Goal: Information Seeking & Learning: Check status

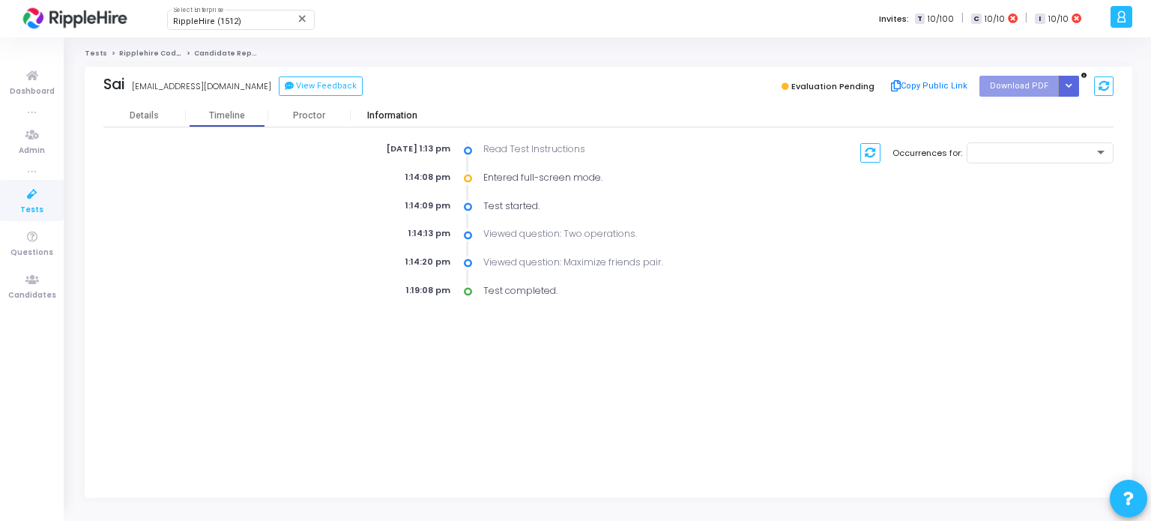
click at [393, 117] on div "Information" at bounding box center [392, 115] width 82 height 11
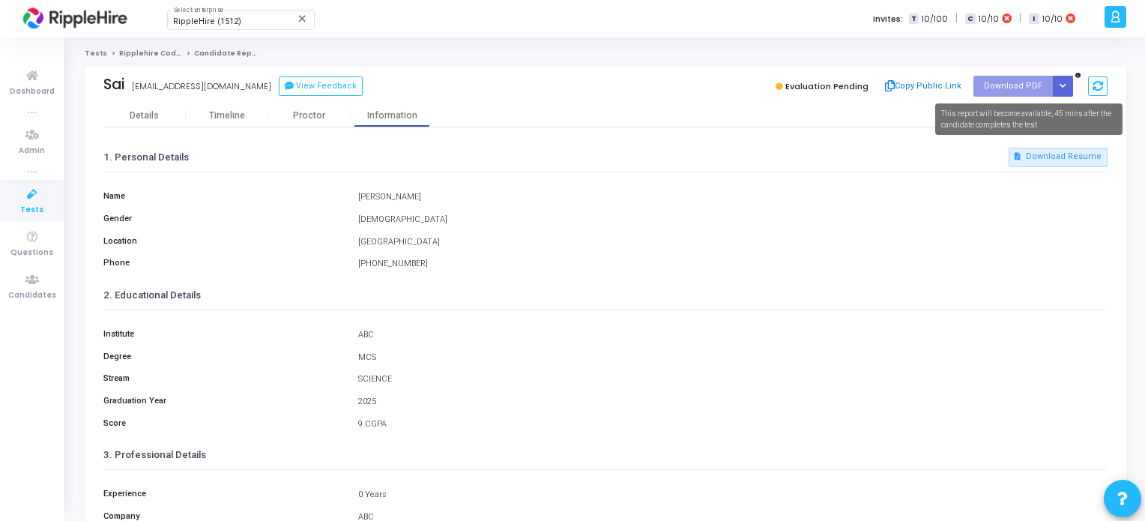
click at [1078, 74] on icon at bounding box center [1077, 75] width 5 height 5
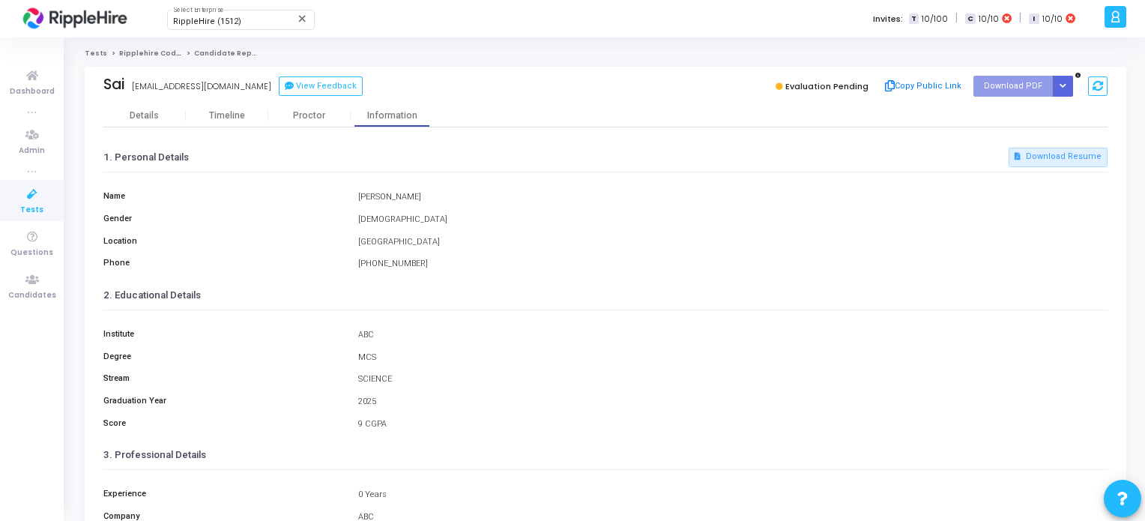
click at [1077, 73] on icon at bounding box center [1077, 75] width 5 height 5
click at [310, 124] on div "Proctor" at bounding box center [309, 115] width 82 height 22
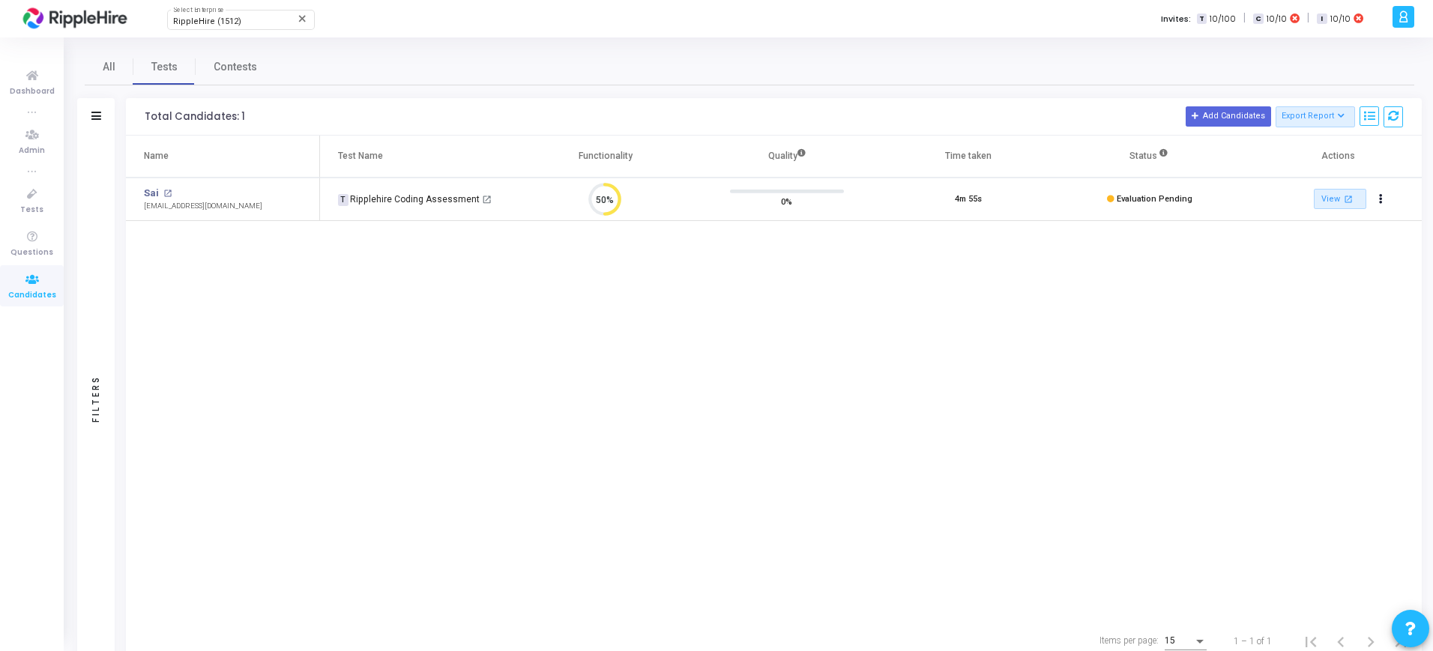
scroll to position [7, 7]
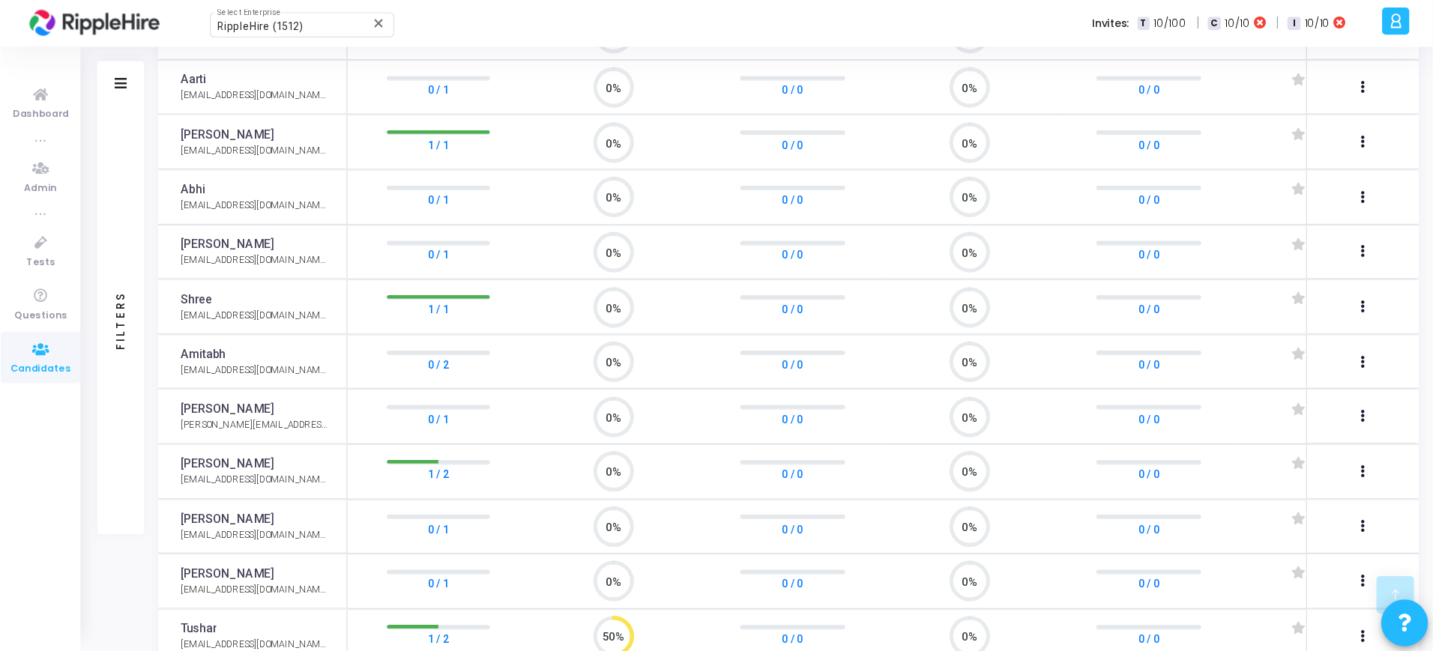
scroll to position [674, 0]
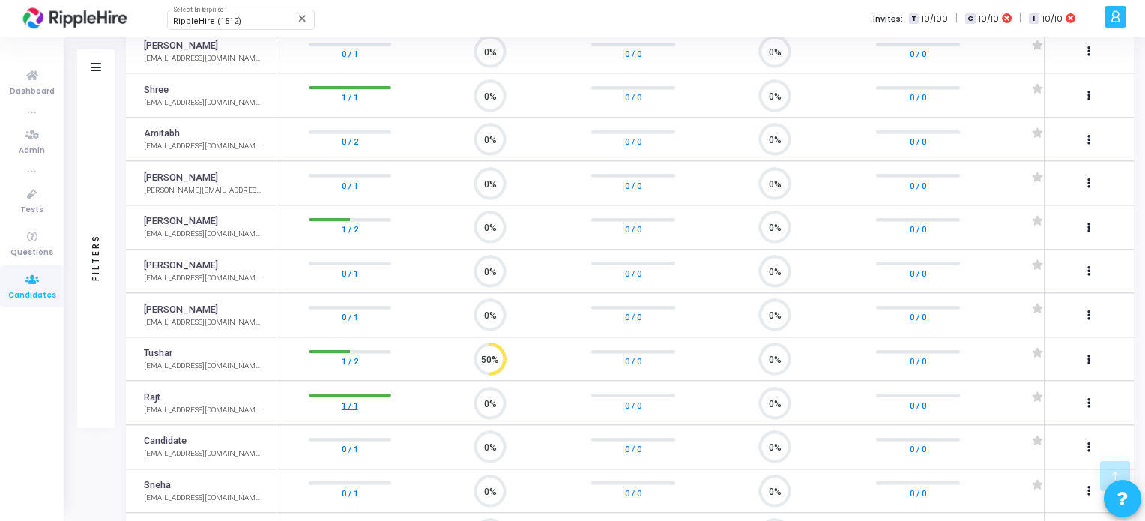
click at [355, 398] on link "1 / 1" at bounding box center [350, 404] width 16 height 15
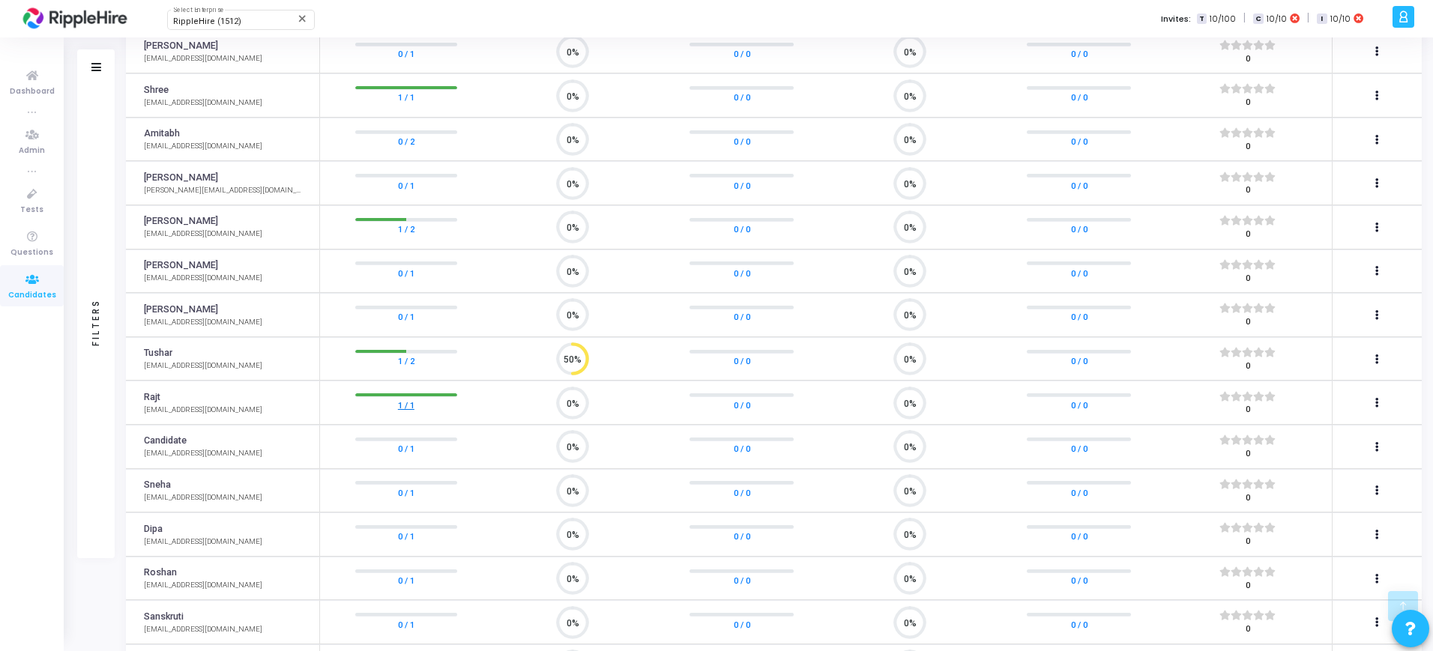
scroll to position [31, 38]
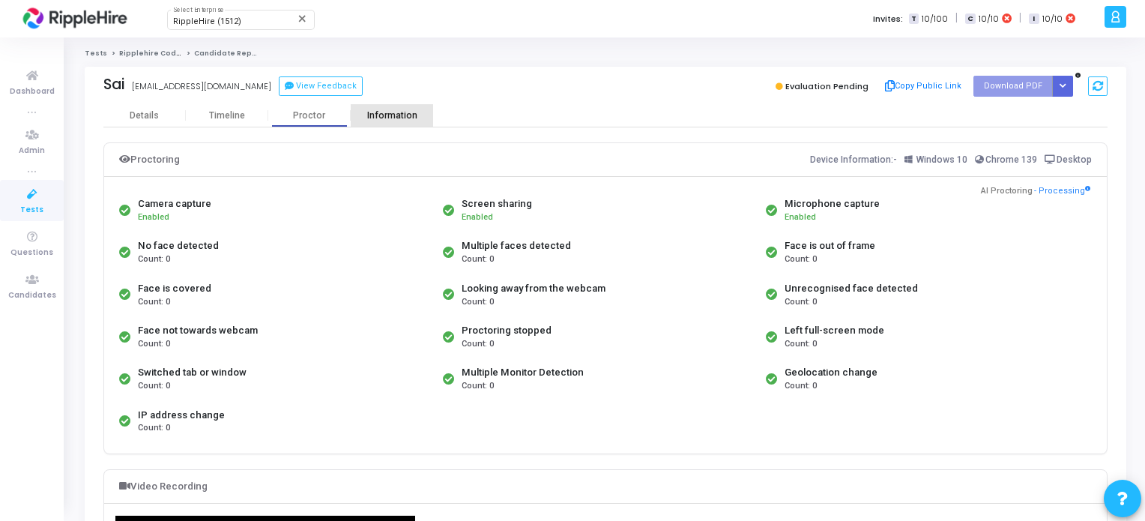
click at [399, 115] on div "Information" at bounding box center [392, 115] width 82 height 11
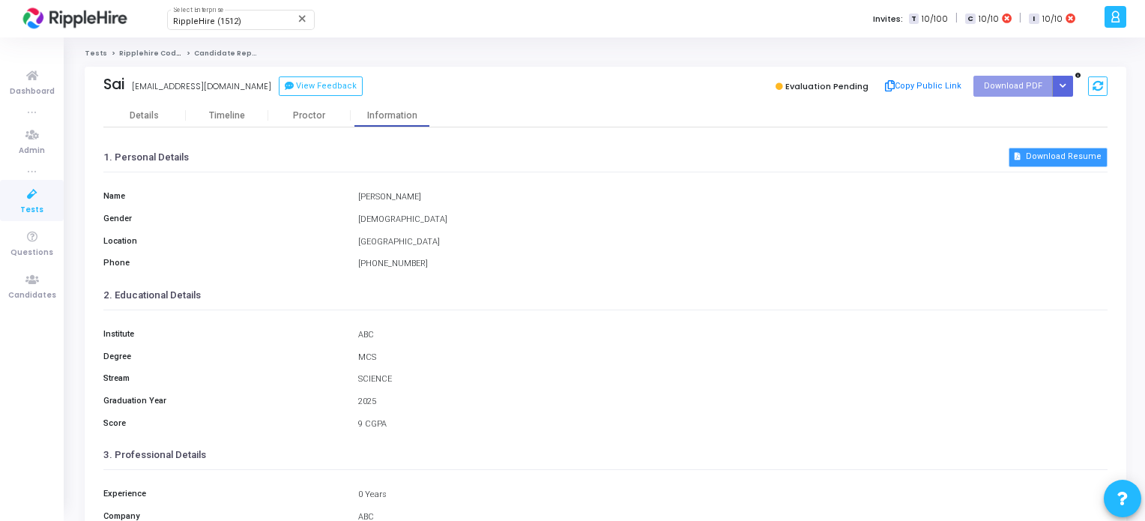
click at [1055, 156] on button "Download Resume" at bounding box center [1058, 157] width 99 height 19
click at [300, 110] on div "Proctor" at bounding box center [309, 115] width 82 height 11
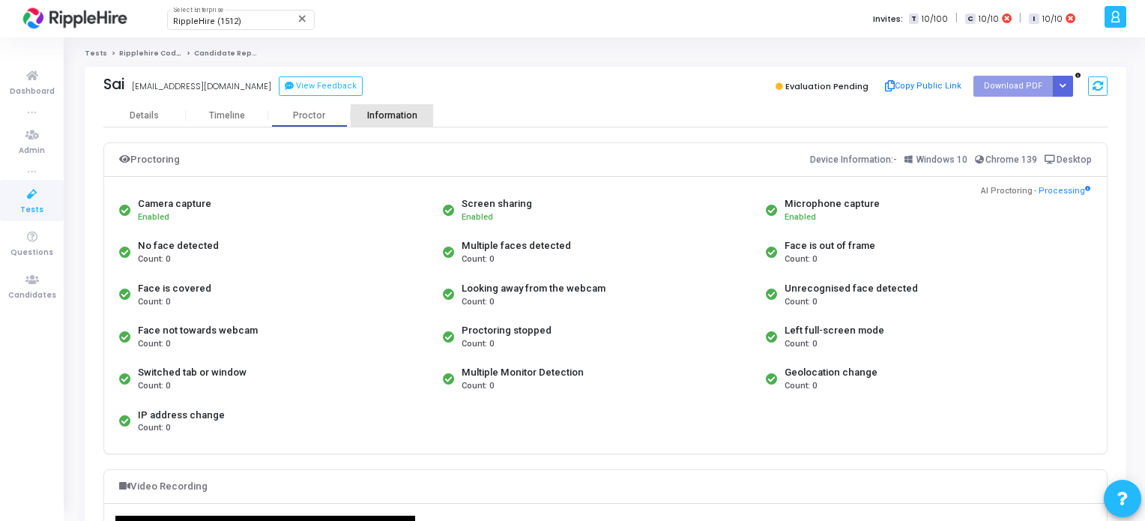
click at [377, 116] on div "Information" at bounding box center [392, 115] width 82 height 11
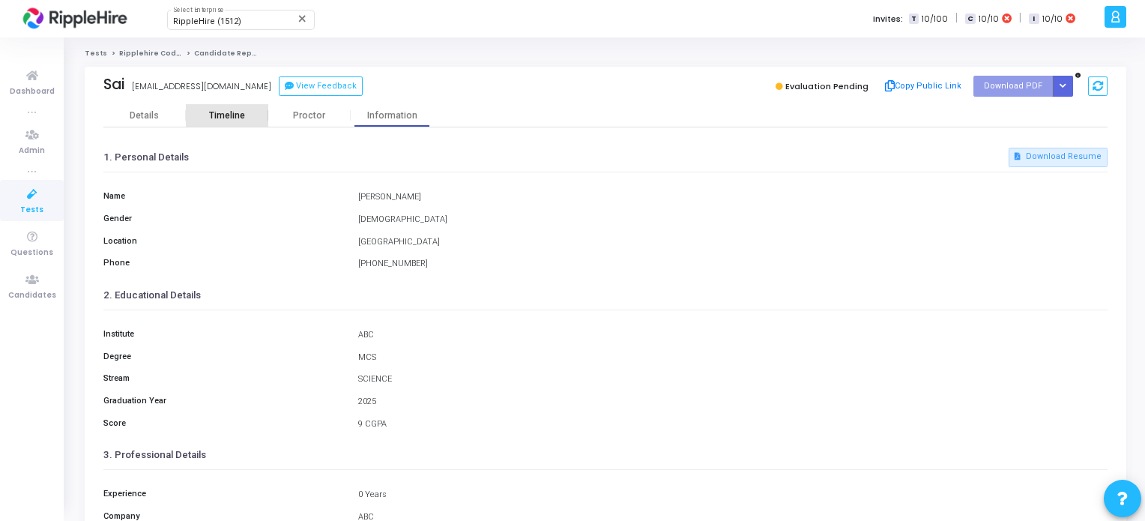
click at [220, 110] on div "Timeline" at bounding box center [227, 115] width 36 height 11
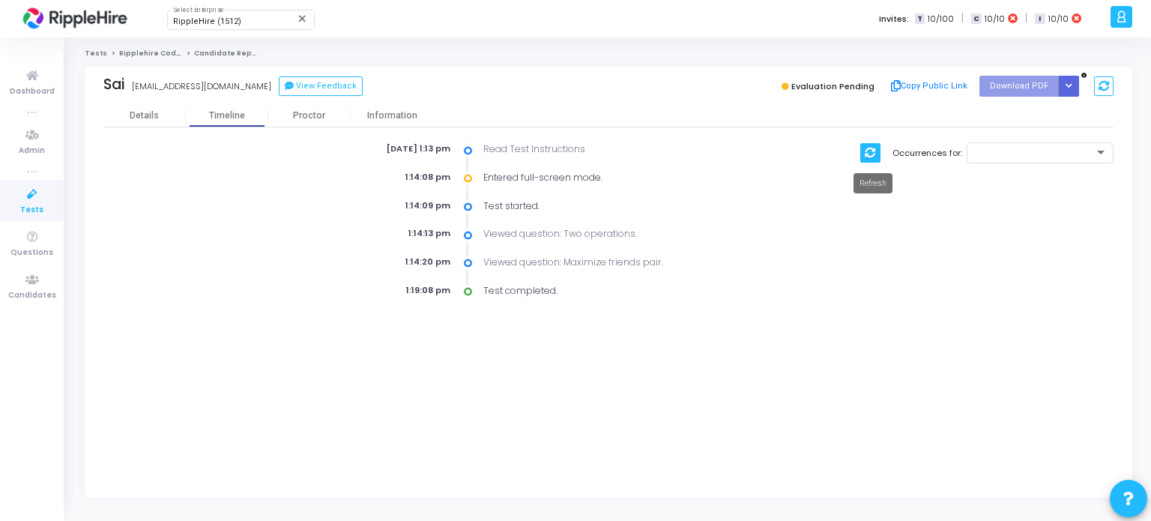
click at [872, 149] on icon at bounding box center [870, 153] width 10 height 10
click at [941, 357] on kt-portlet-body "Details Timeline Proctor Information Aug 25th 2025, 1:13 pm Read Test Instructi…" at bounding box center [609, 300] width 1048 height 393
click at [1103, 90] on icon at bounding box center [1104, 86] width 10 height 10
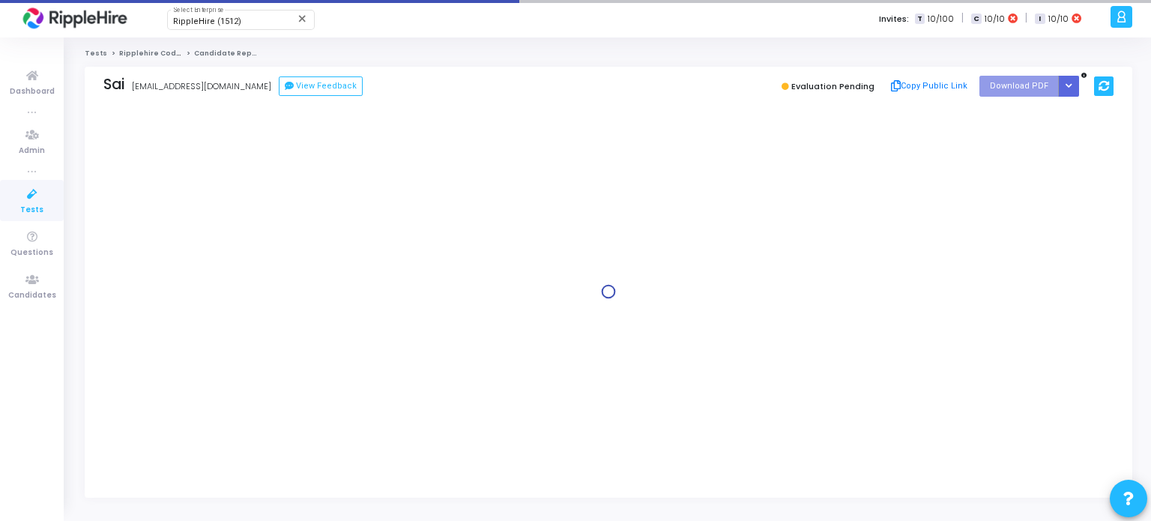
click at [1103, 89] on icon at bounding box center [1104, 86] width 10 height 10
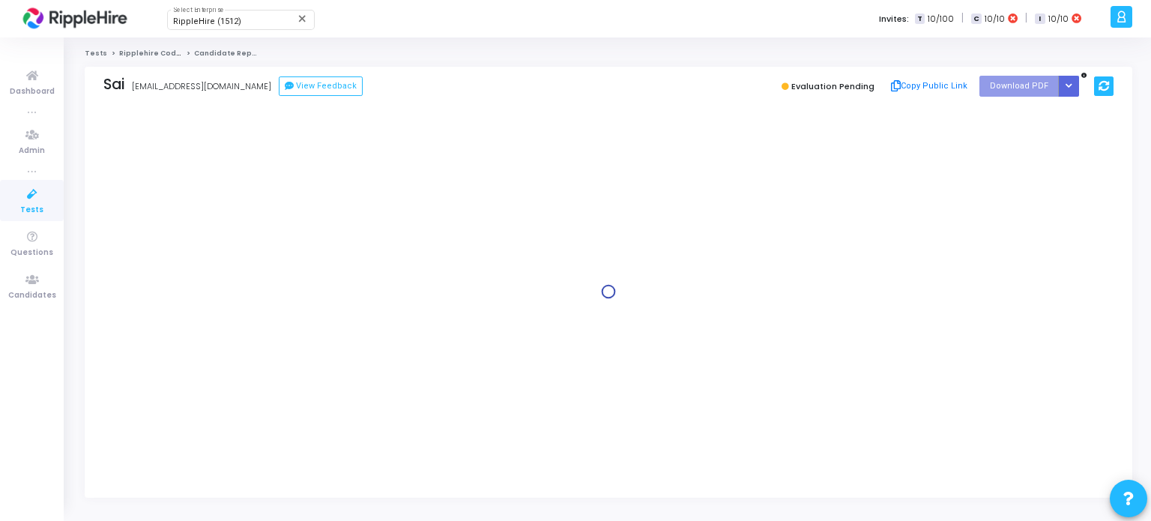
click at [1103, 89] on icon at bounding box center [1104, 86] width 10 height 10
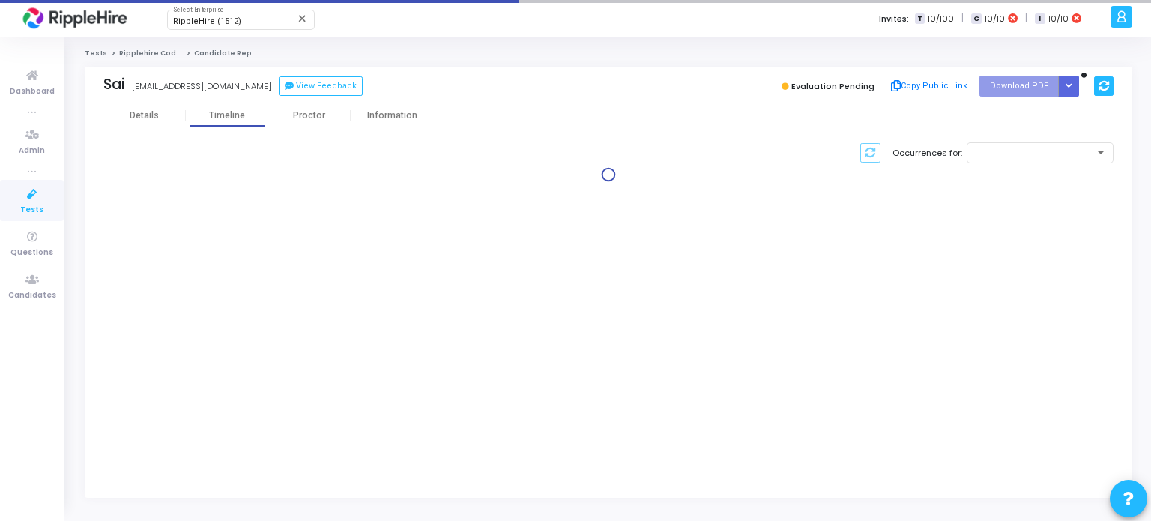
click at [1103, 89] on icon at bounding box center [1104, 86] width 10 height 10
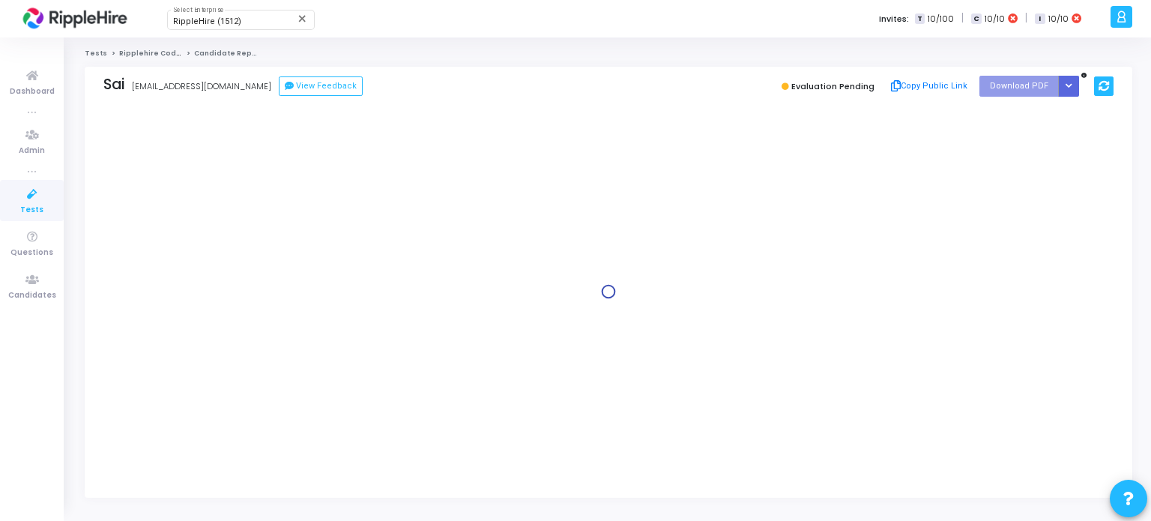
click at [1103, 89] on icon at bounding box center [1104, 86] width 10 height 10
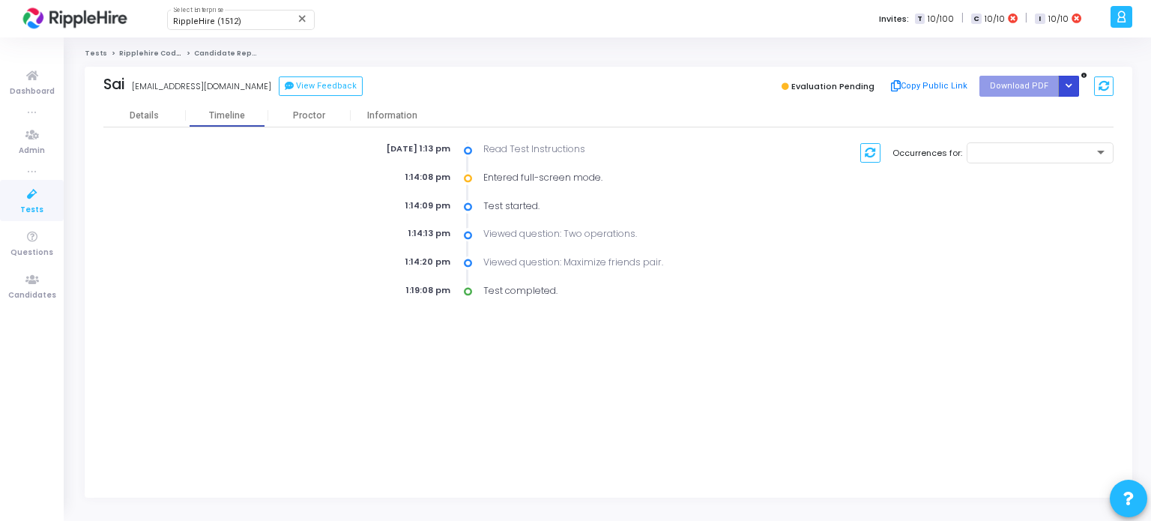
click at [1063, 88] on button "Button group with nested dropdown" at bounding box center [1068, 86] width 21 height 20
click at [1091, 109] on div "Details Timeline Proctor Information" at bounding box center [608, 115] width 1010 height 22
click at [1107, 93] on button at bounding box center [1103, 86] width 19 height 20
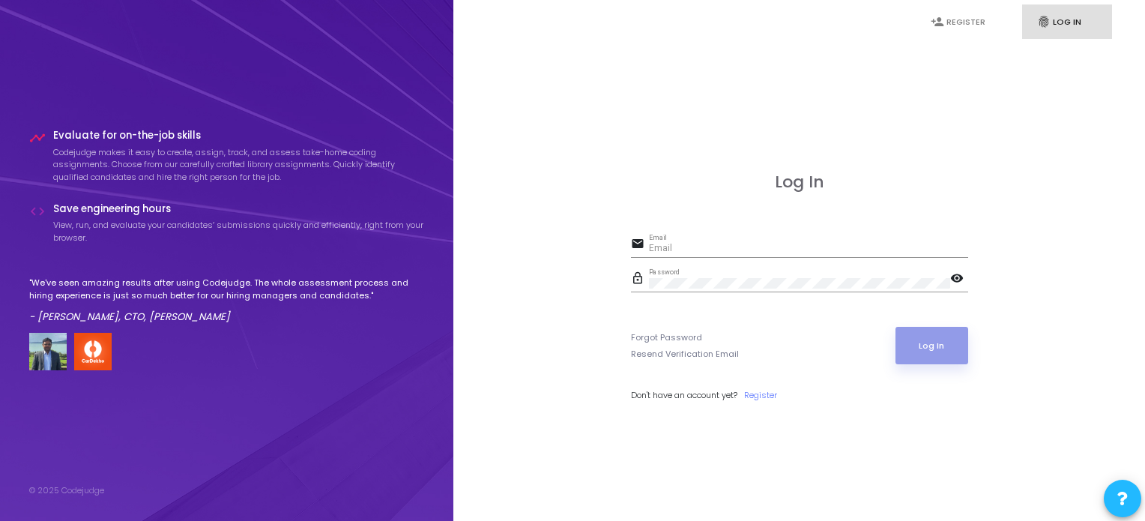
type input "[EMAIL_ADDRESS][DOMAIN_NAME]"
click at [917, 347] on button "Log In" at bounding box center [932, 345] width 73 height 37
click at [474, 154] on div "Log In email [EMAIL_ADDRESS][DOMAIN_NAME] Email lock_outline Password visibilit…" at bounding box center [799, 303] width 659 height 521
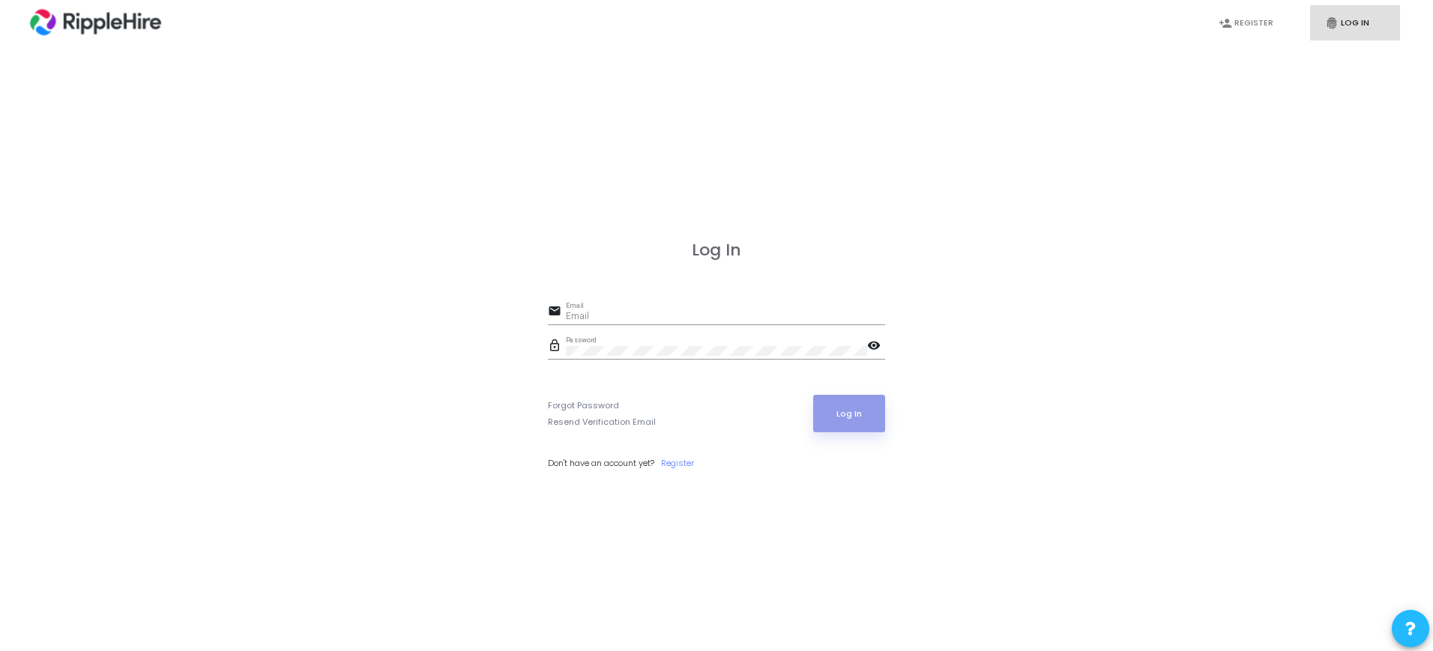
type input "[EMAIL_ADDRESS][DOMAIN_NAME]"
click at [851, 415] on button "Log In" at bounding box center [849, 413] width 73 height 37
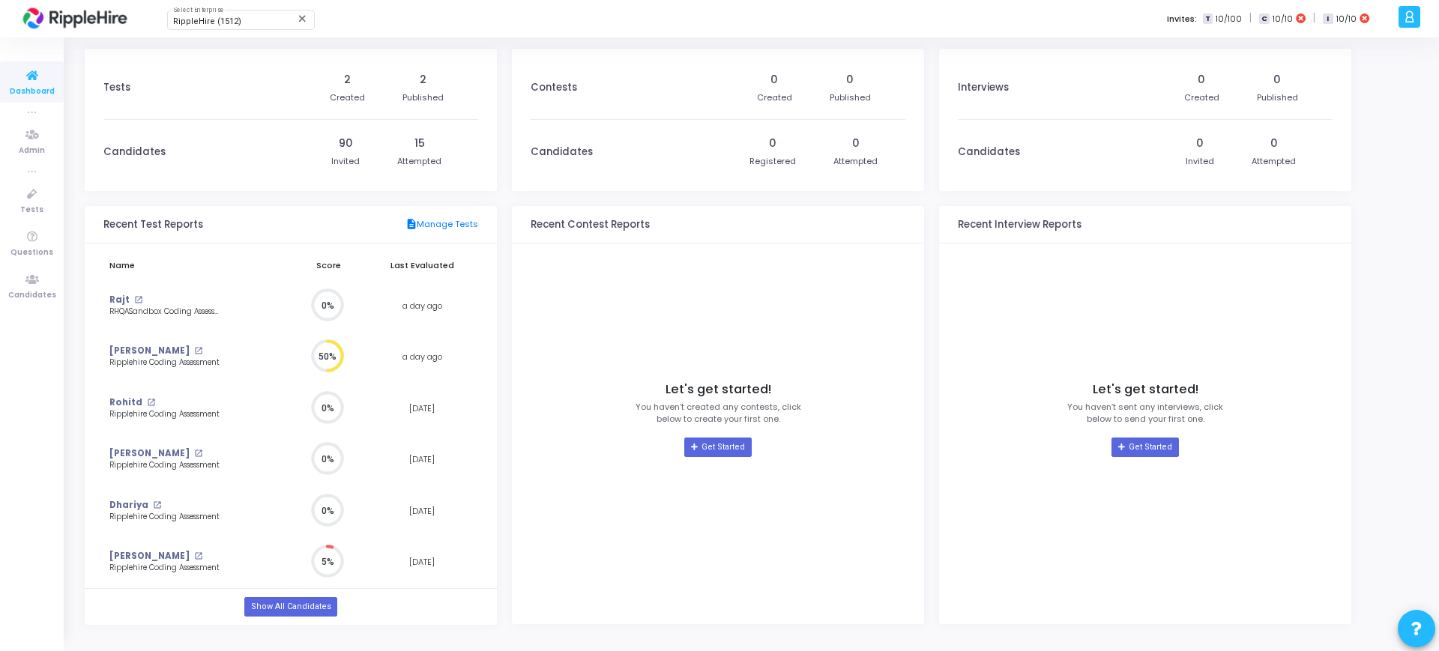
click at [1407, 26] on div at bounding box center [1409, 17] width 22 height 22
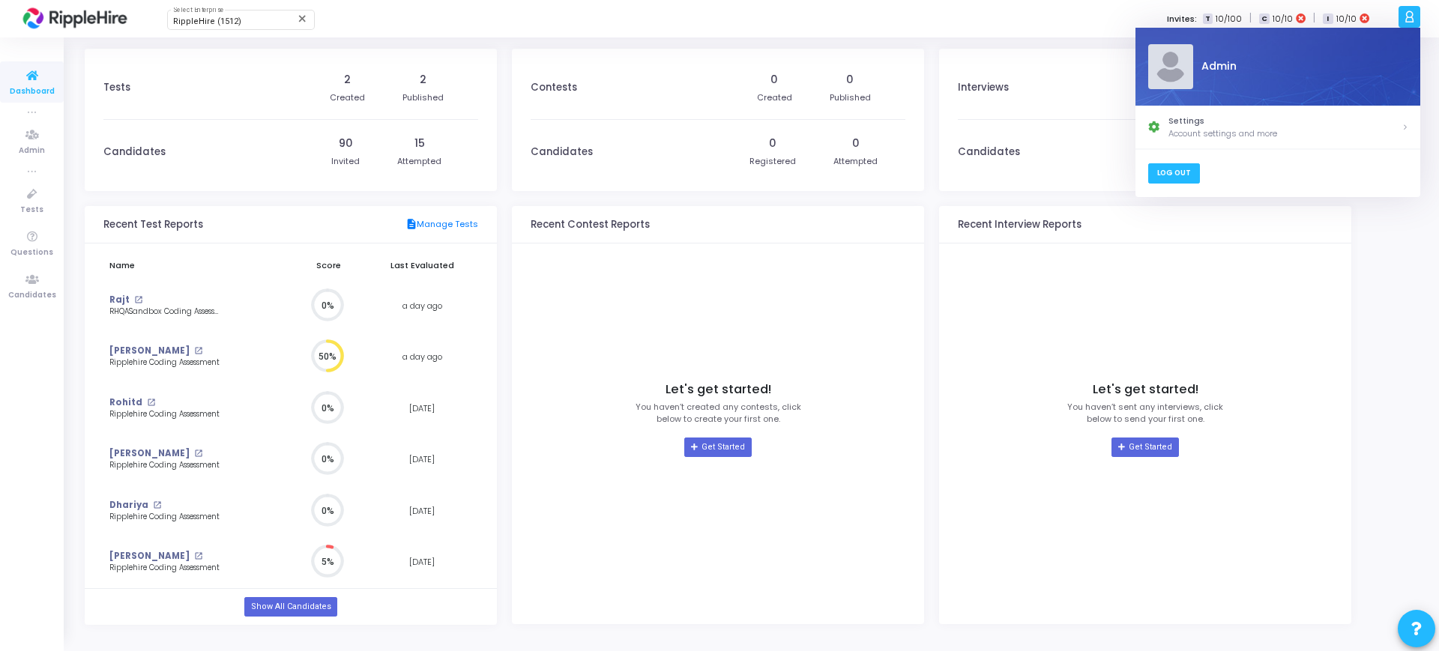
click at [1151, 167] on link "Log Out" at bounding box center [1173, 173] width 52 height 20
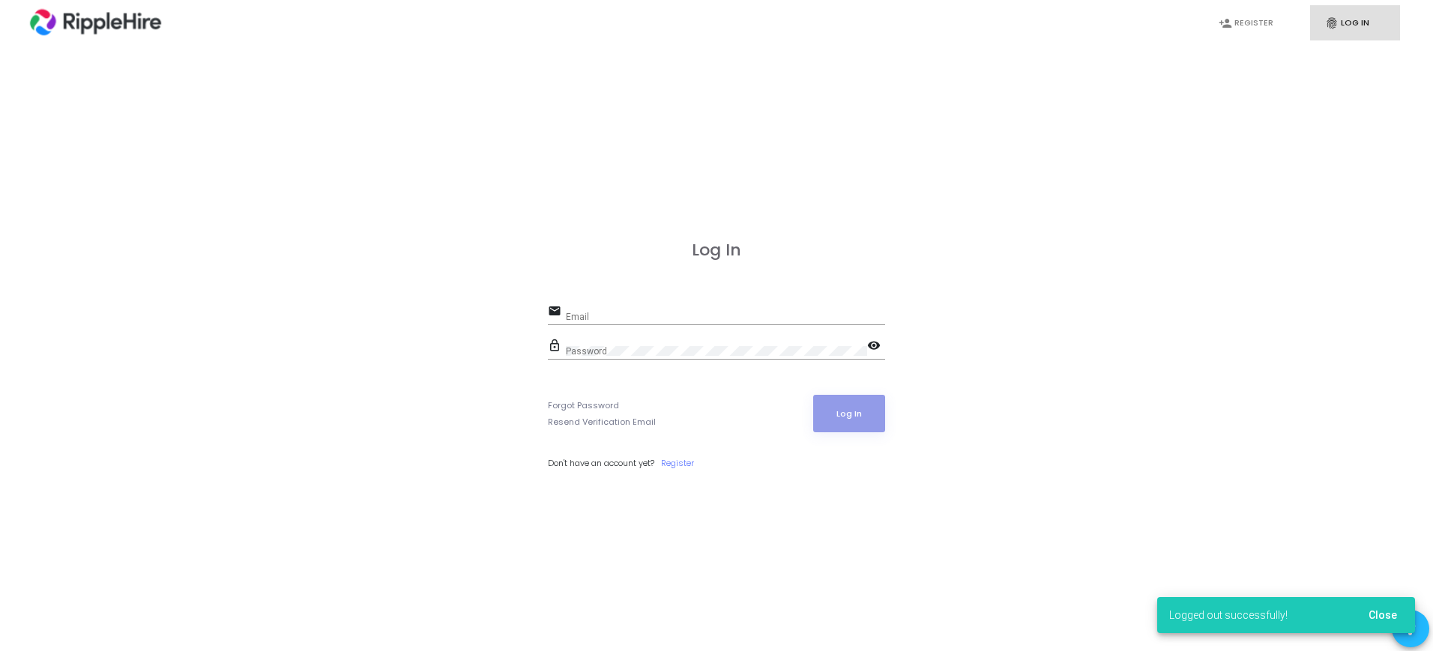
type input "admin.ripplehire@codejudge.io"
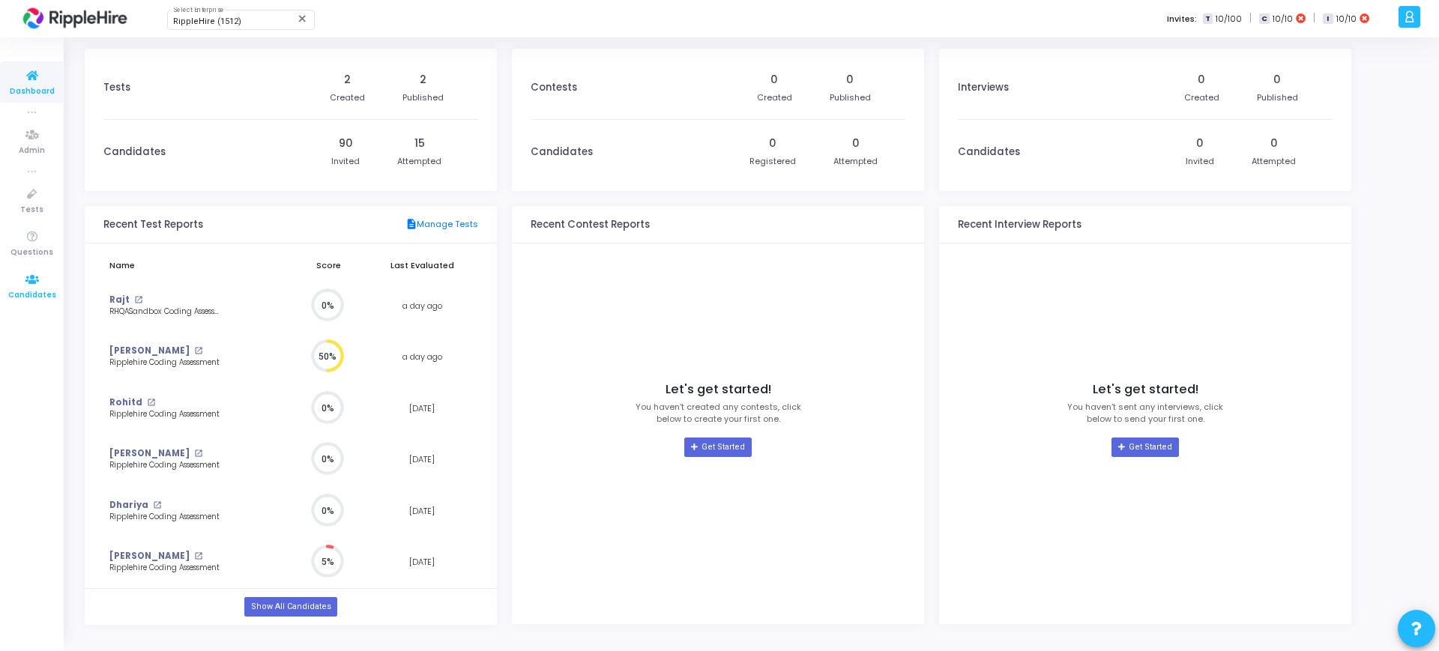
click at [34, 277] on icon at bounding box center [31, 280] width 31 height 19
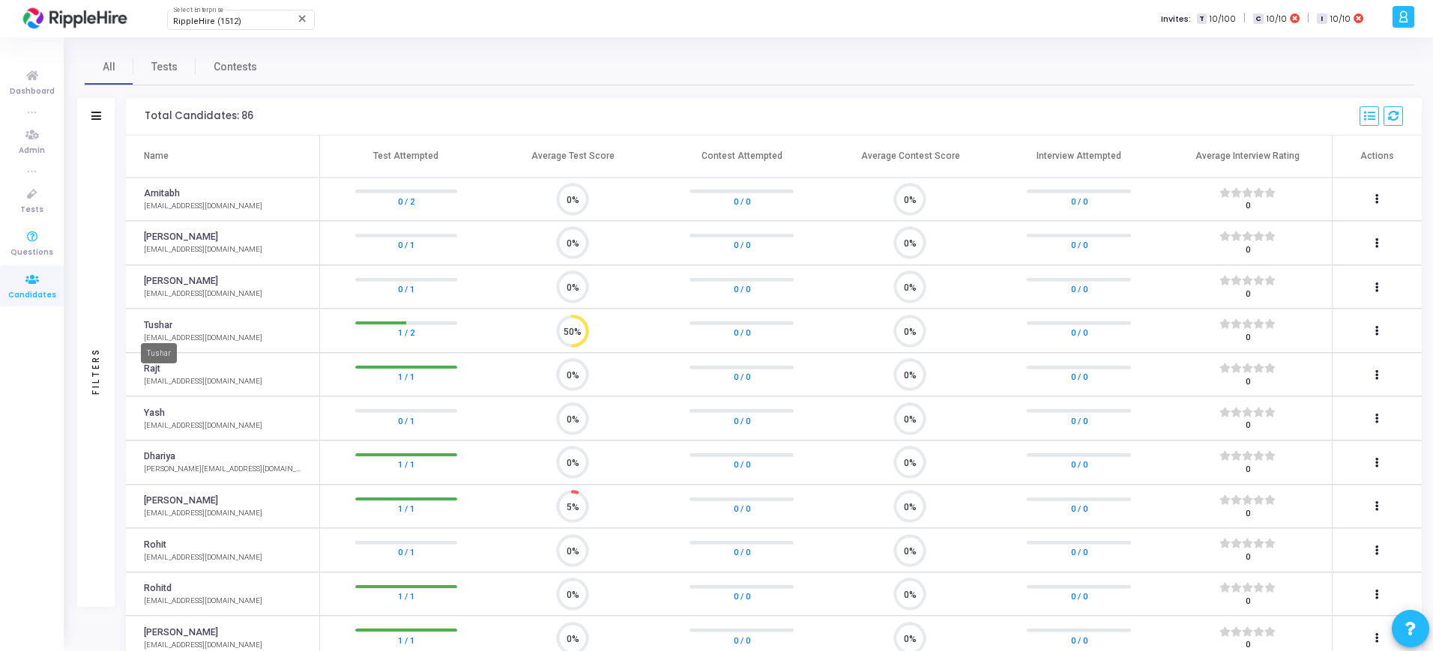
scroll to position [31, 38]
click at [408, 377] on link "1 / 1" at bounding box center [406, 376] width 16 height 15
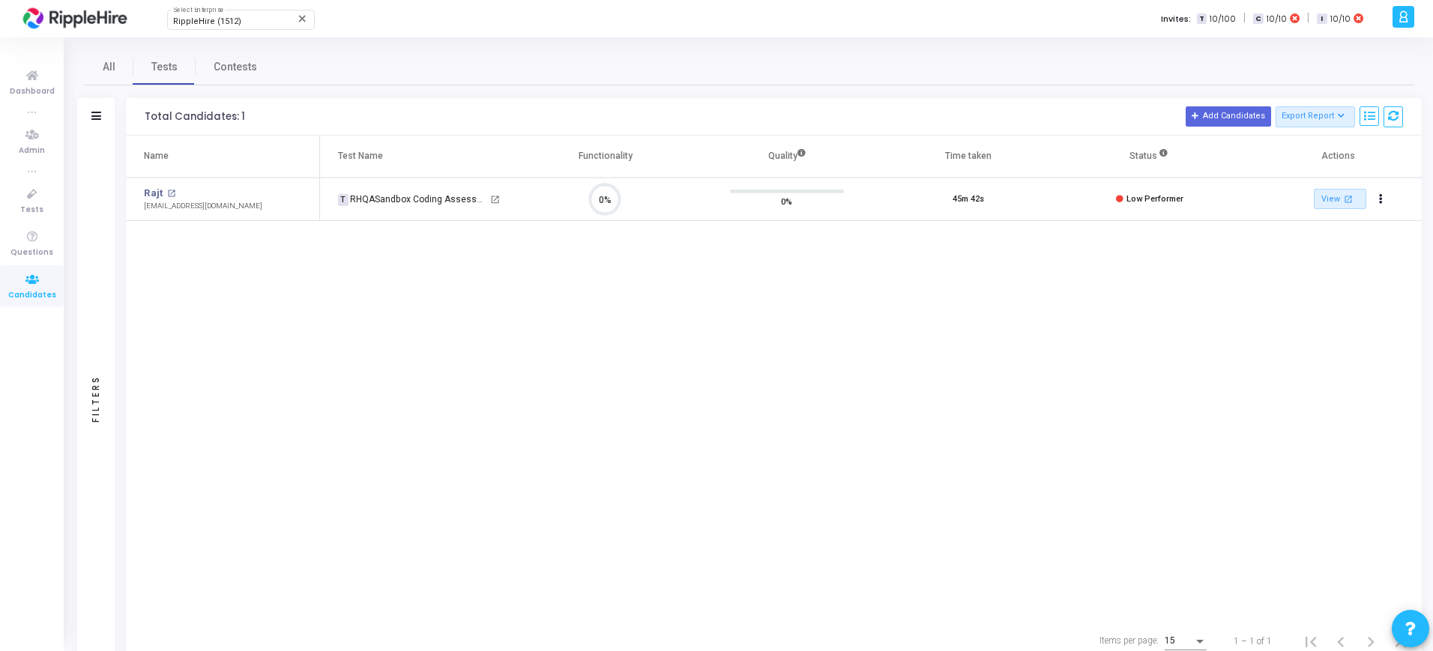
scroll to position [31, 38]
click at [168, 195] on mat-icon "open_in_new" at bounding box center [171, 194] width 8 height 8
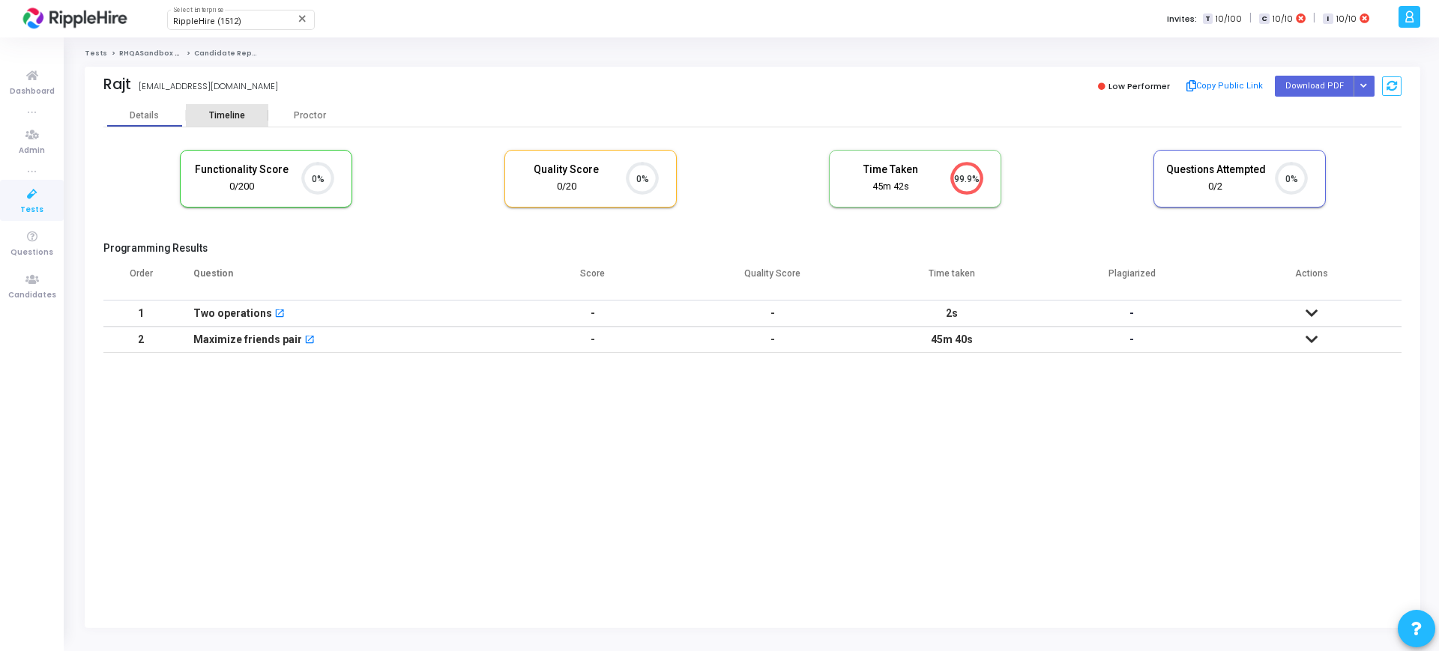
click at [229, 120] on div "Timeline" at bounding box center [227, 115] width 36 height 11
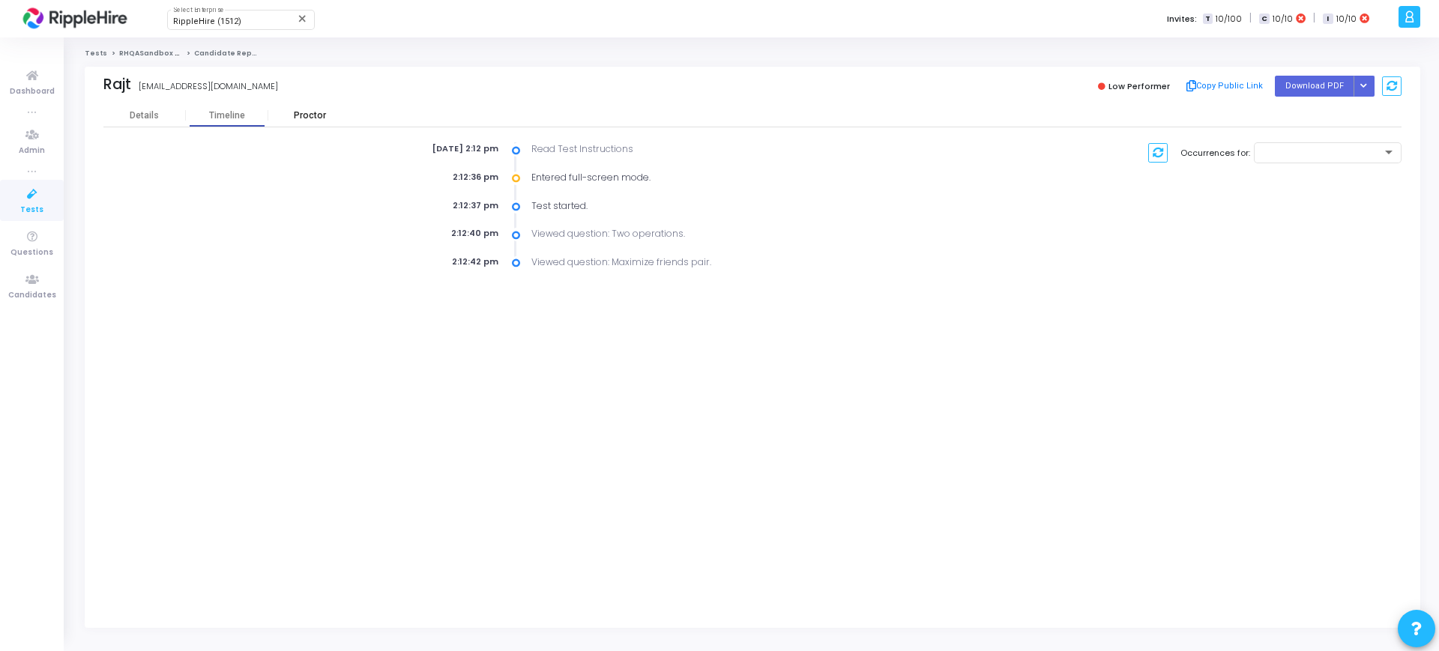
click at [315, 121] on div "Proctor" at bounding box center [309, 115] width 82 height 22
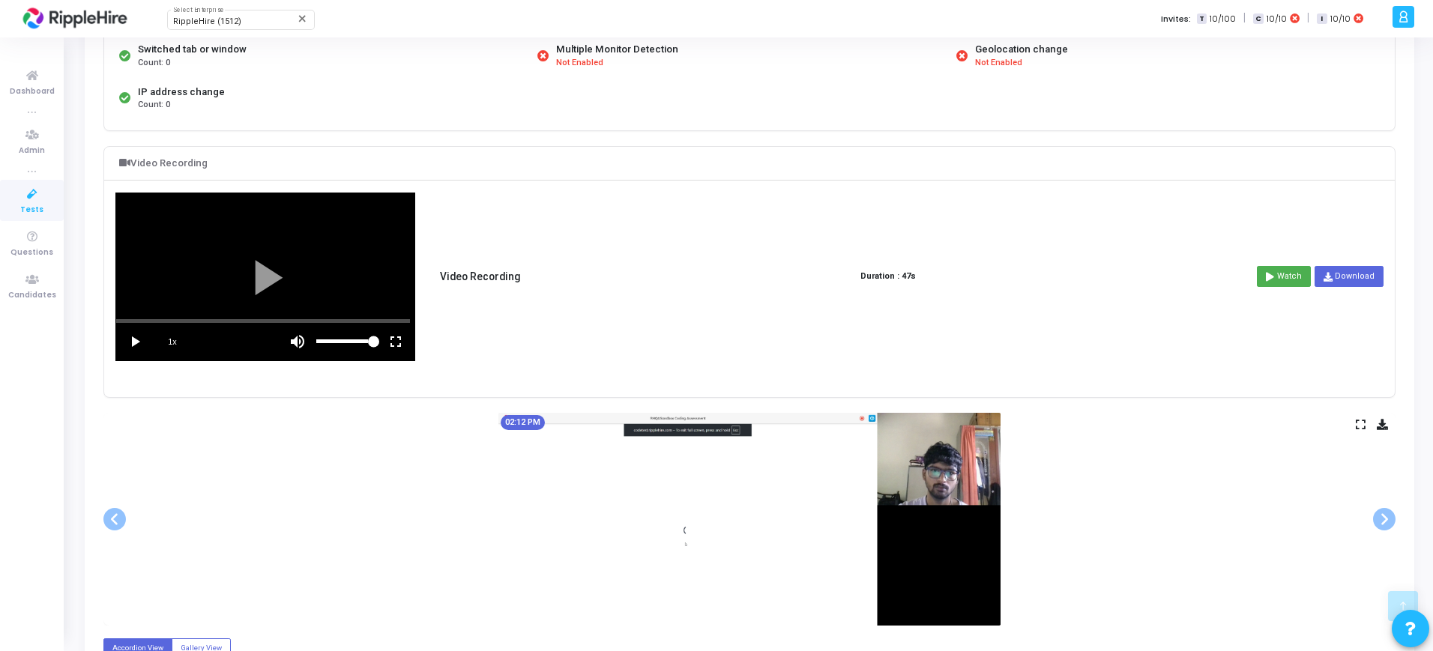
scroll to position [375, 0]
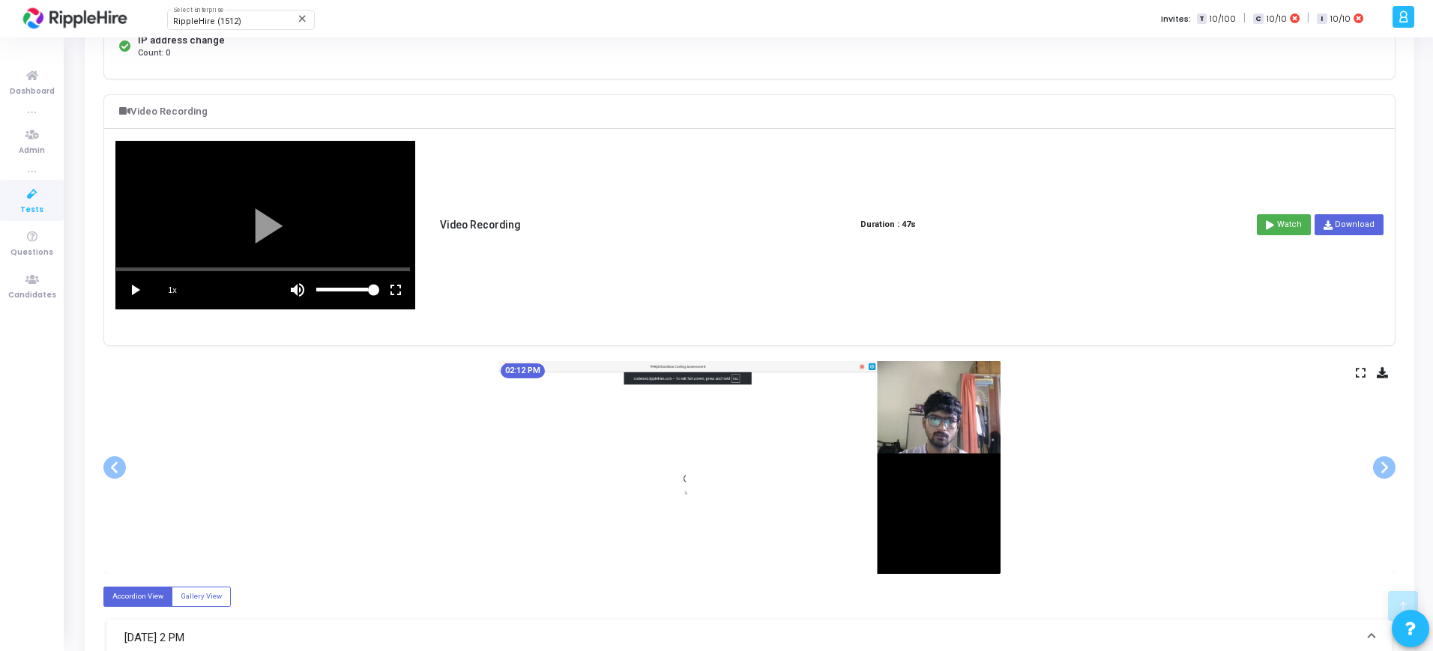
click at [300, 295] on vg-mute at bounding box center [297, 289] width 37 height 37
click at [401, 291] on vg-fullscreen at bounding box center [395, 289] width 37 height 37
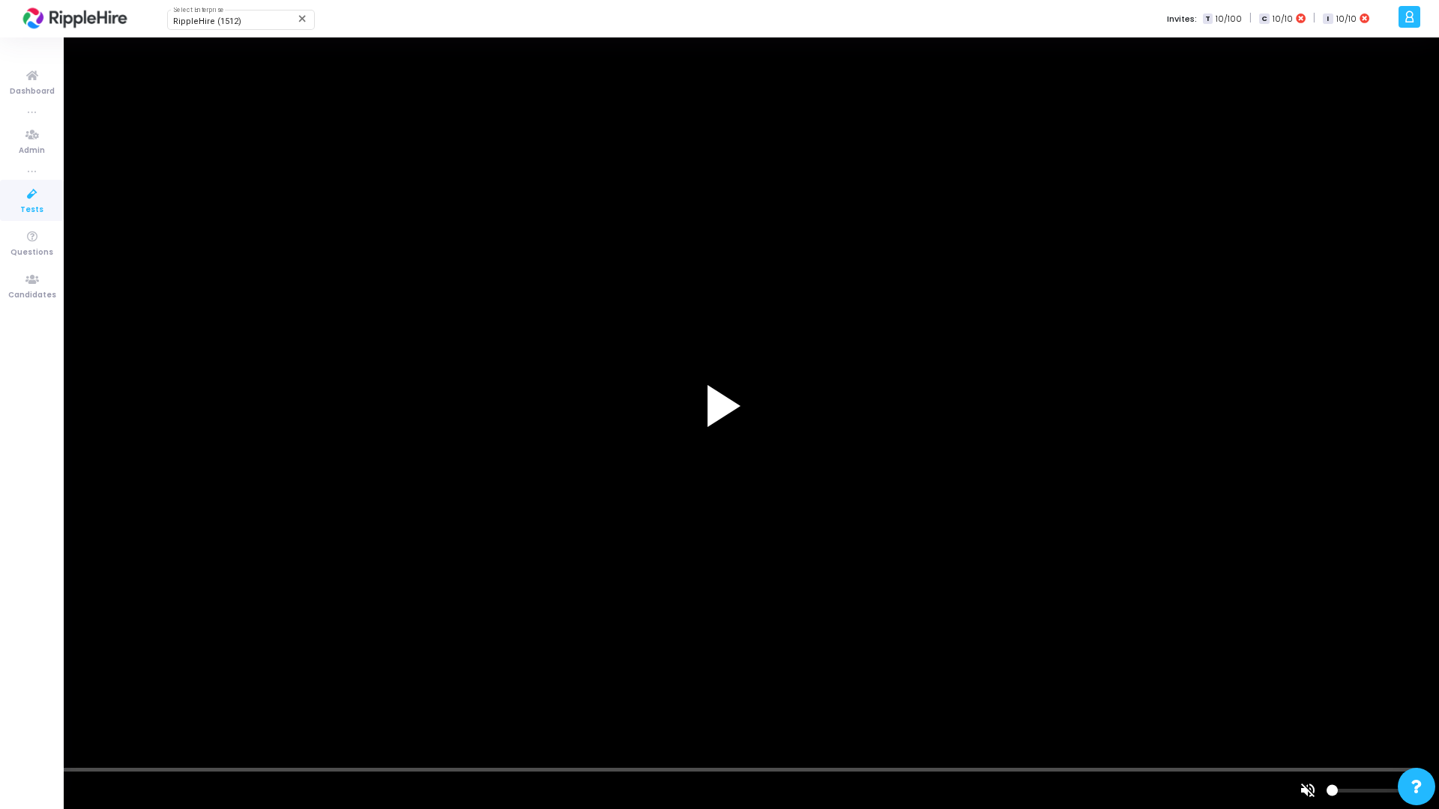
click at [647, 651] on div at bounding box center [719, 404] width 1439 height 809
click at [19, 651] on vg-play-pause at bounding box center [18, 790] width 37 height 37
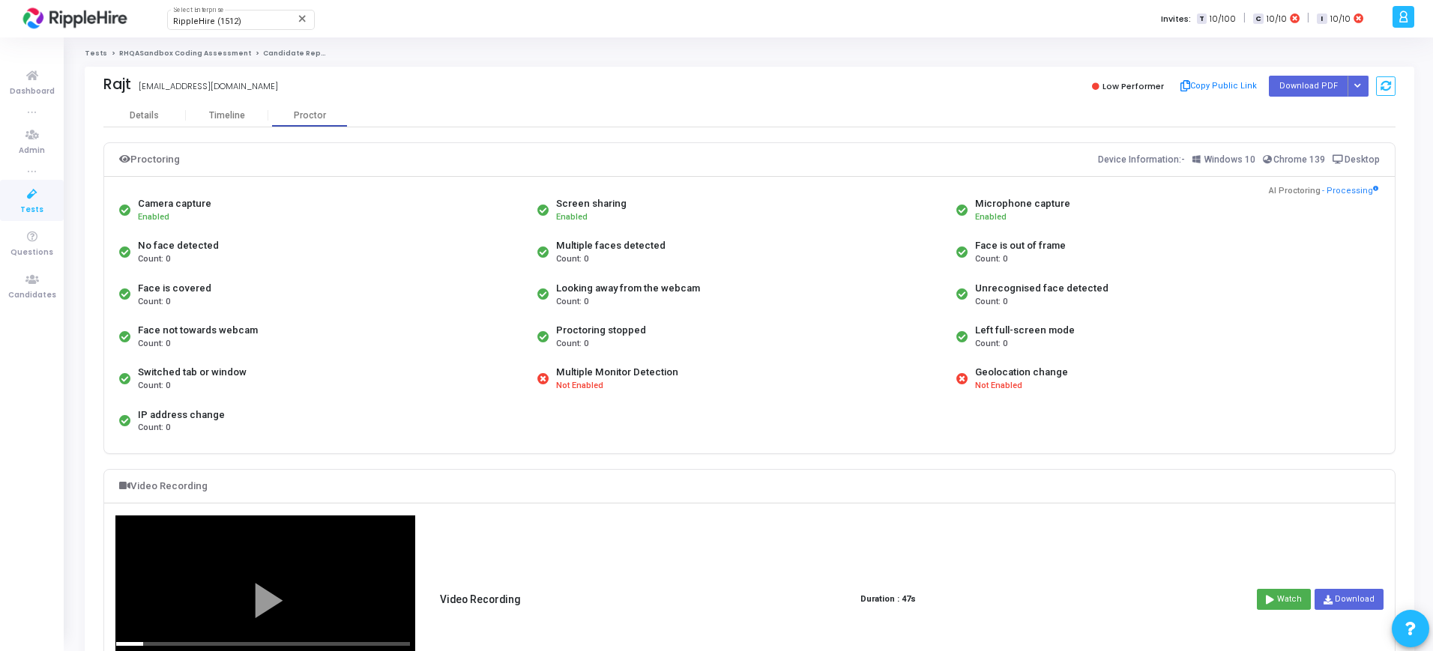
click at [154, 52] on link "RHQASandbox Coding Assessment" at bounding box center [185, 53] width 132 height 9
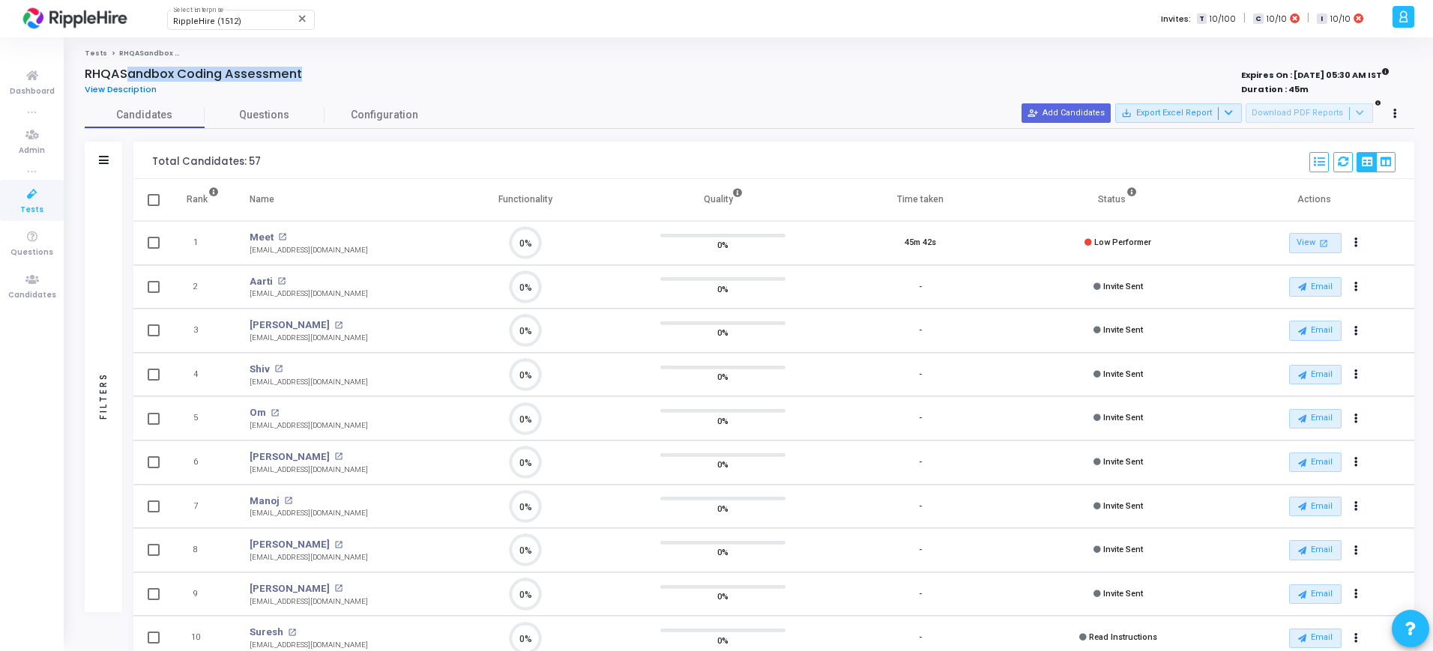
scroll to position [31, 38]
drag, startPoint x: 274, startPoint y: 72, endPoint x: 71, endPoint y: 80, distance: 202.5
click at [71, 80] on div "Tests RHQASandbox Coding Assessment RHQASandbox Coding Assessment View Descript…" at bounding box center [749, 485] width 1367 height 873
click at [271, 123] on link "Questions" at bounding box center [265, 115] width 120 height 26
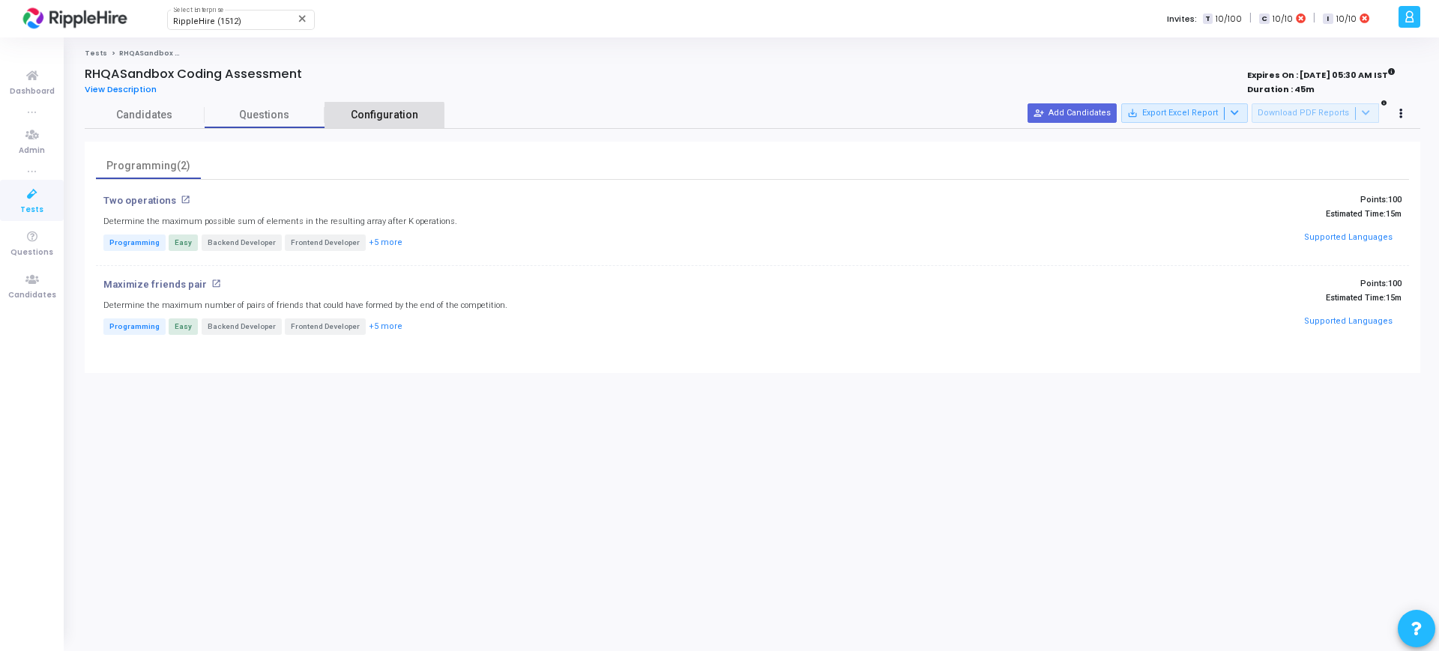
click at [381, 121] on span "Configuration" at bounding box center [384, 115] width 67 height 16
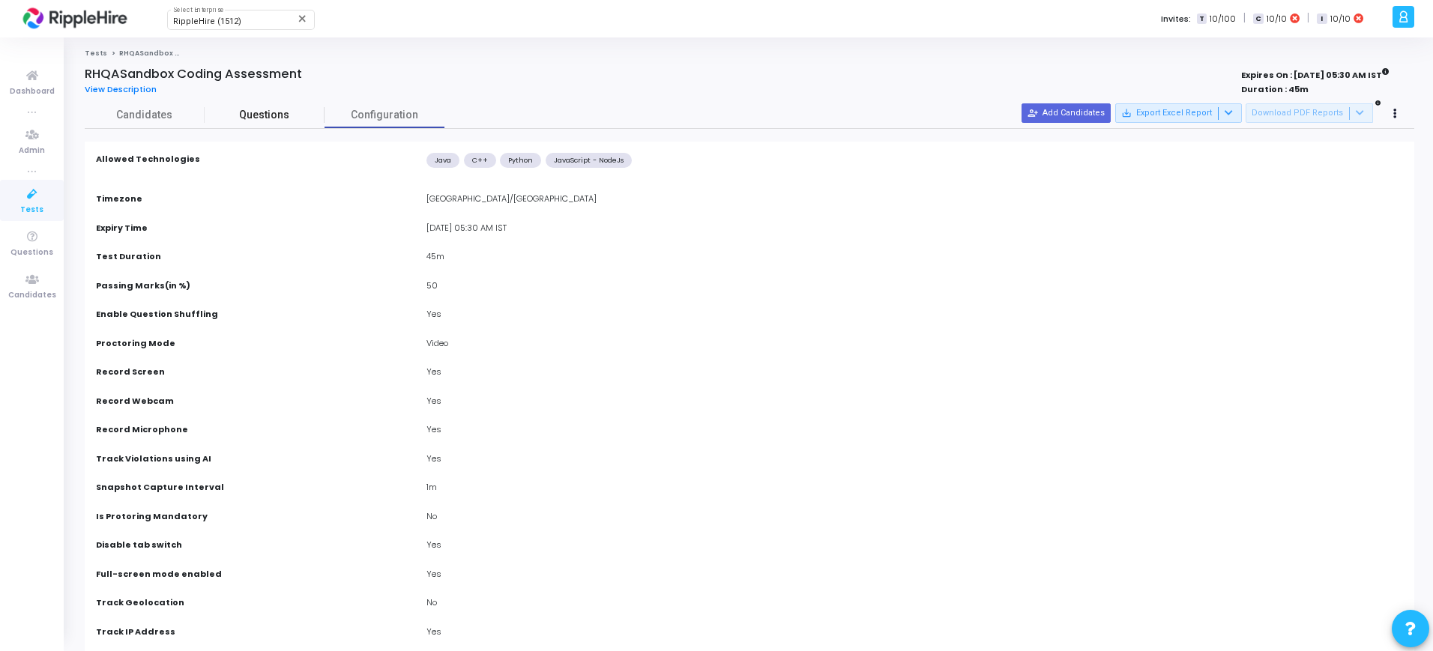
click at [263, 111] on span "Questions" at bounding box center [265, 115] width 120 height 16
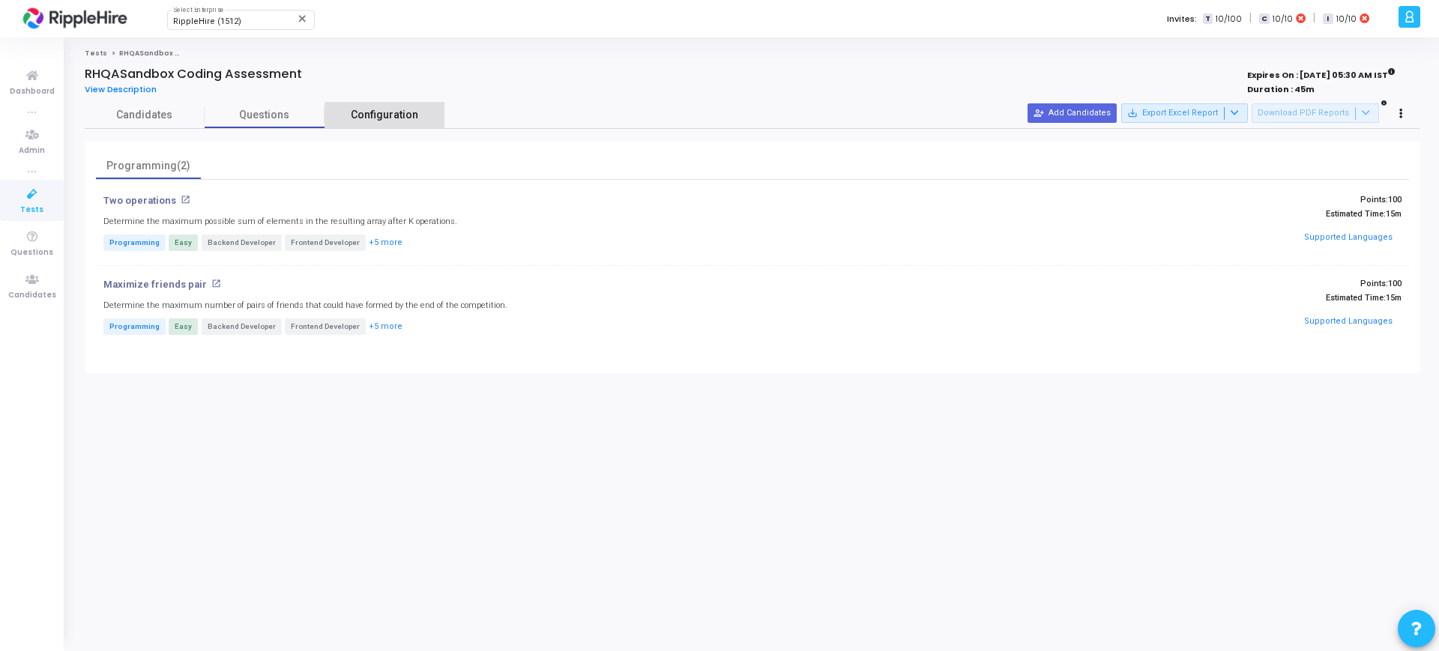
click at [396, 124] on link "Configuration" at bounding box center [385, 115] width 120 height 26
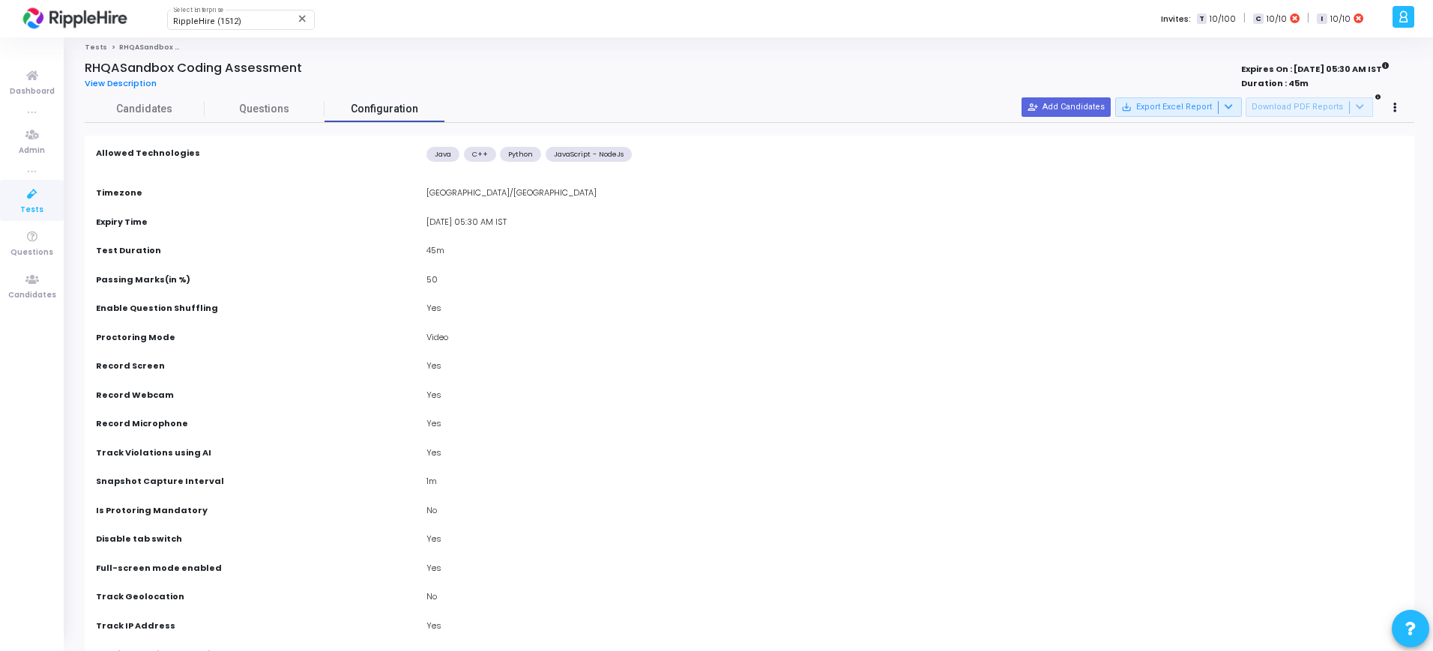
scroll to position [0, 0]
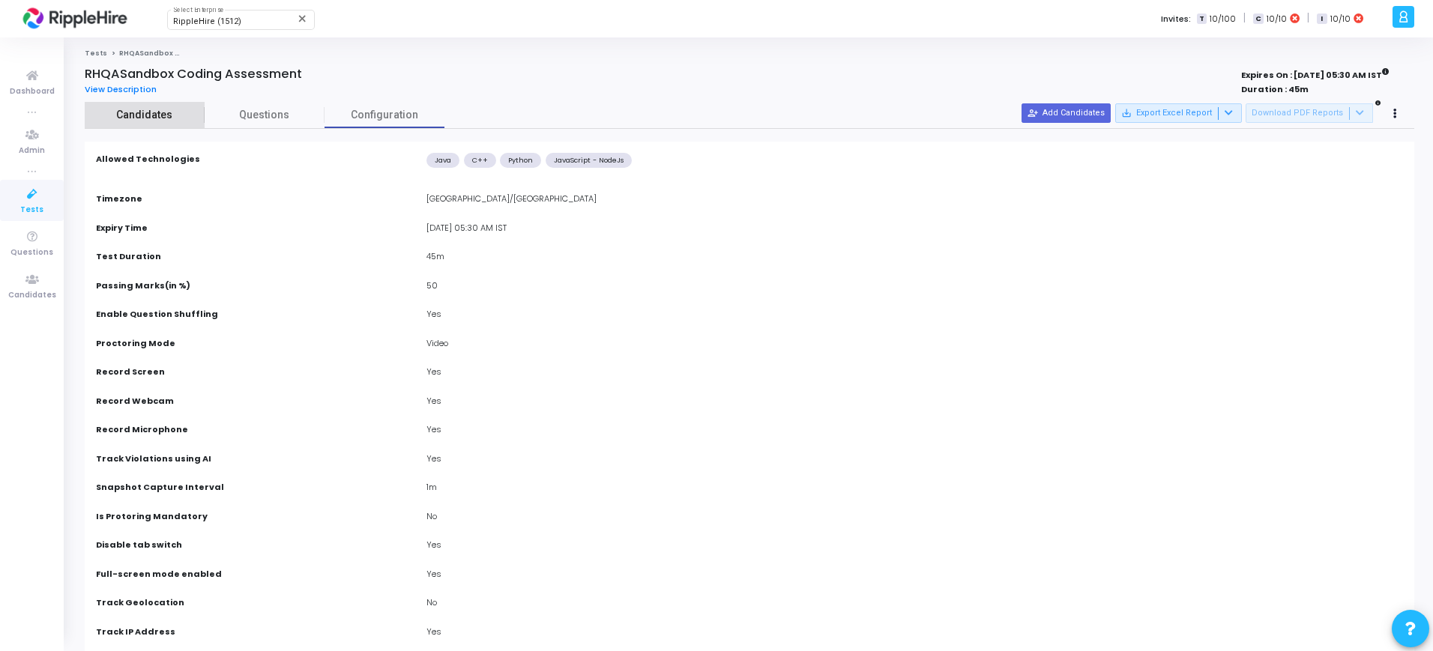
click at [128, 114] on span "Candidates" at bounding box center [145, 115] width 120 height 16
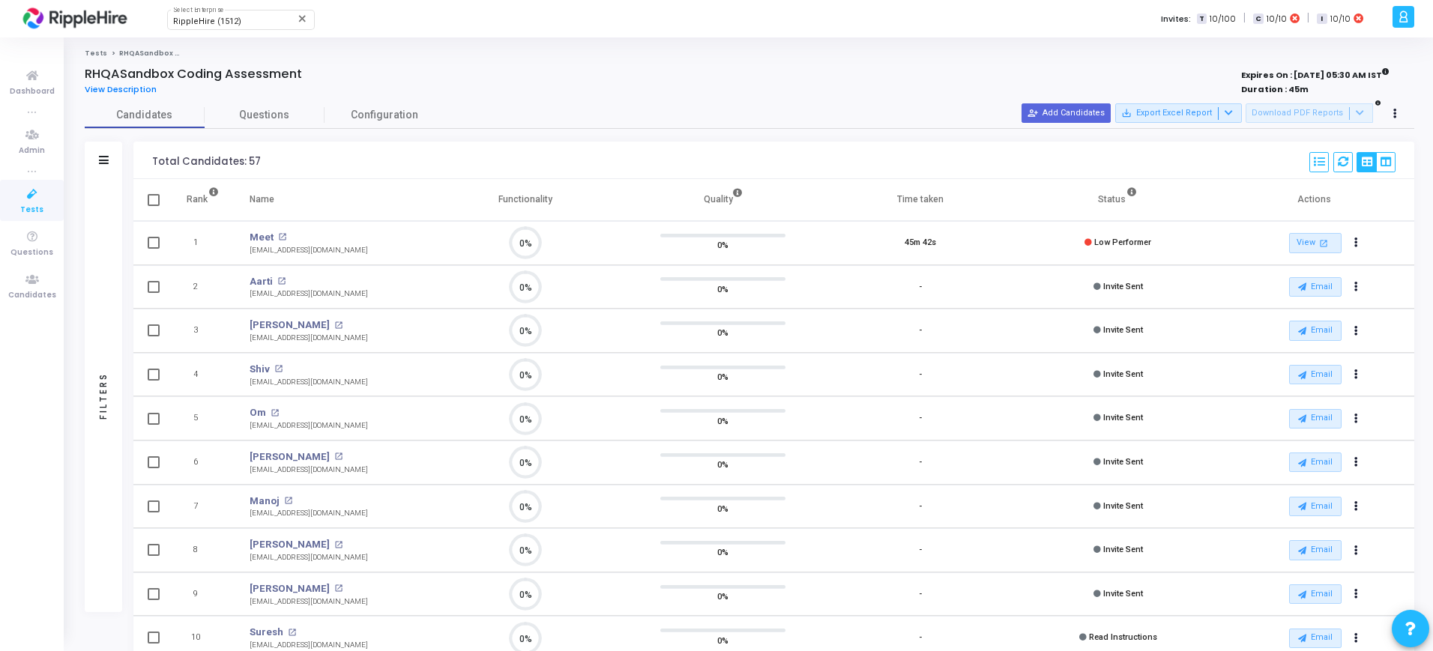
drag, startPoint x: 896, startPoint y: 237, endPoint x: 872, endPoint y: 248, distance: 27.2
click at [872, 248] on td "45m 42s" at bounding box center [920, 243] width 198 height 44
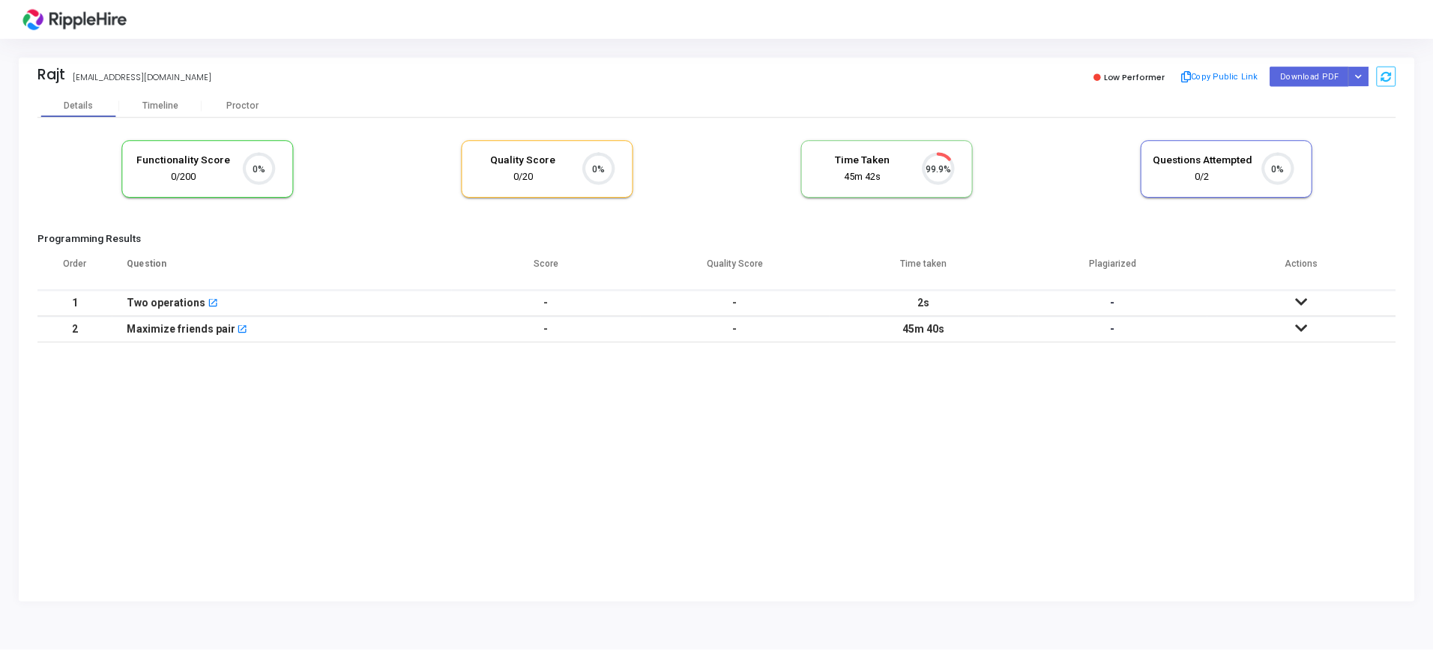
scroll to position [31, 38]
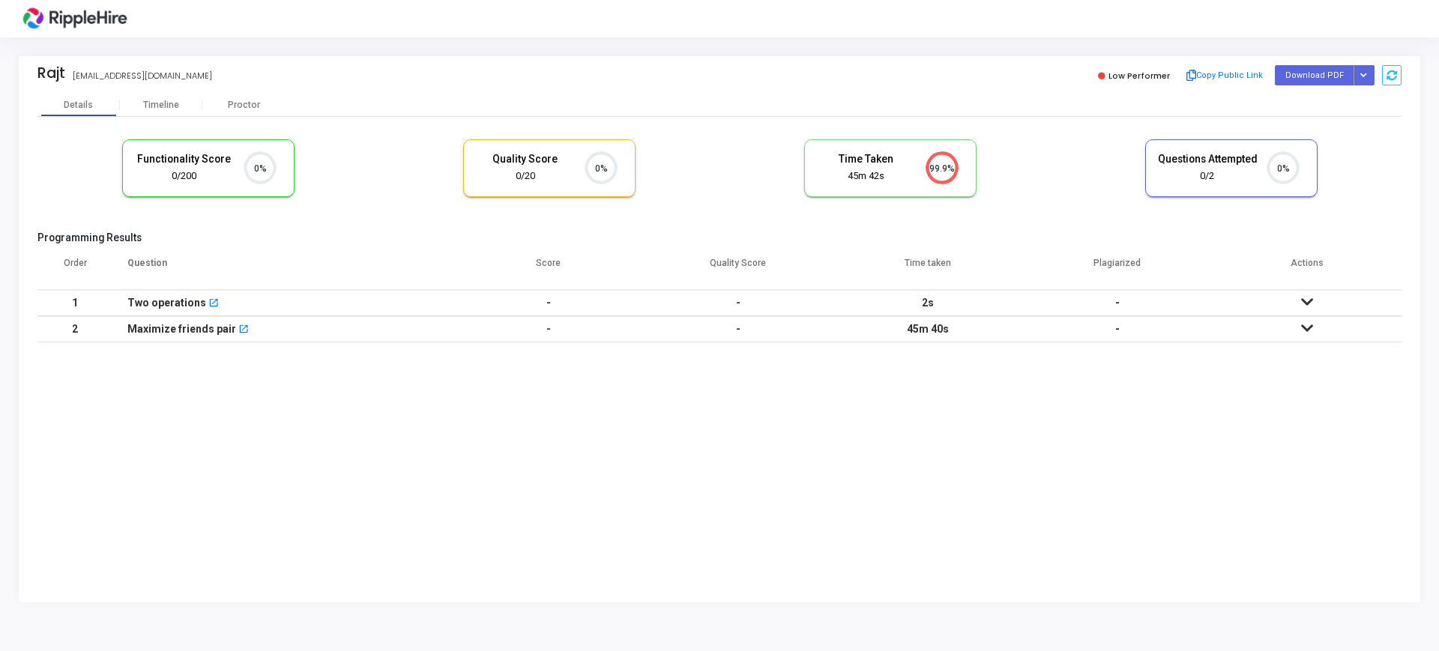
click at [1311, 327] on icon at bounding box center [1307, 328] width 12 height 10
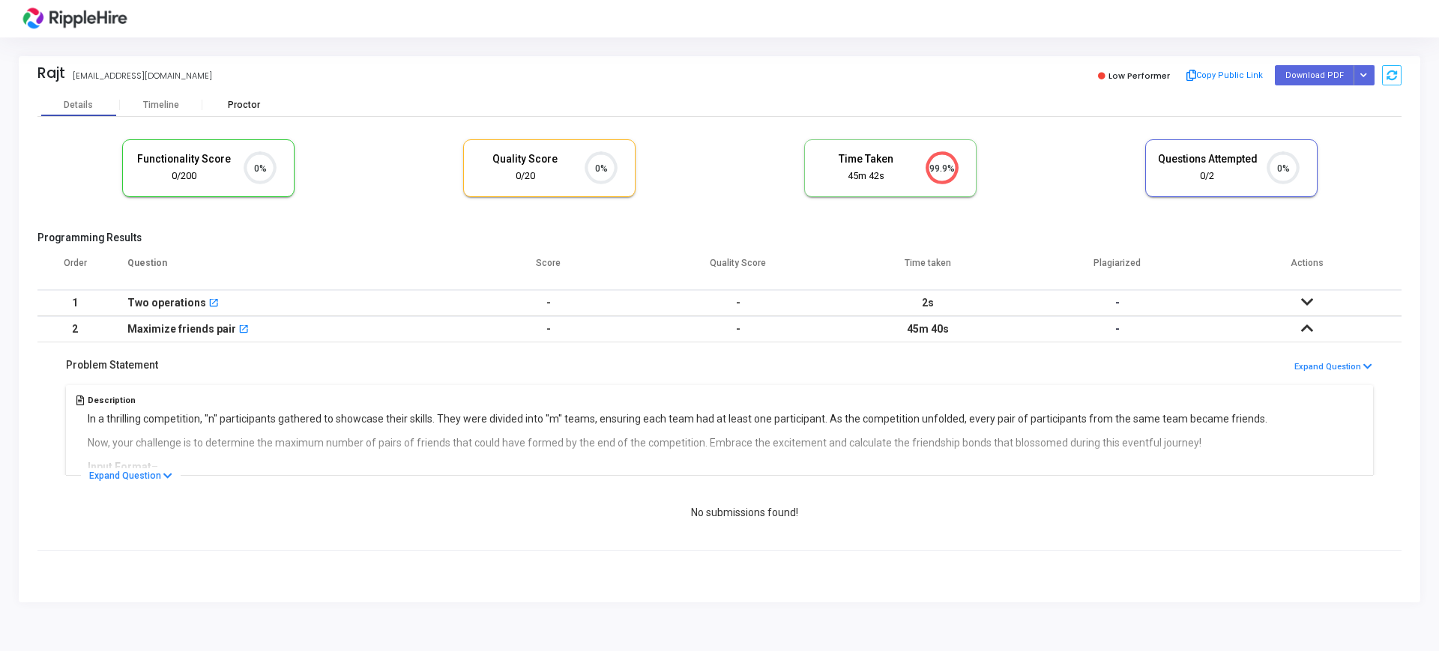
click at [235, 102] on div "Proctor" at bounding box center [243, 105] width 82 height 11
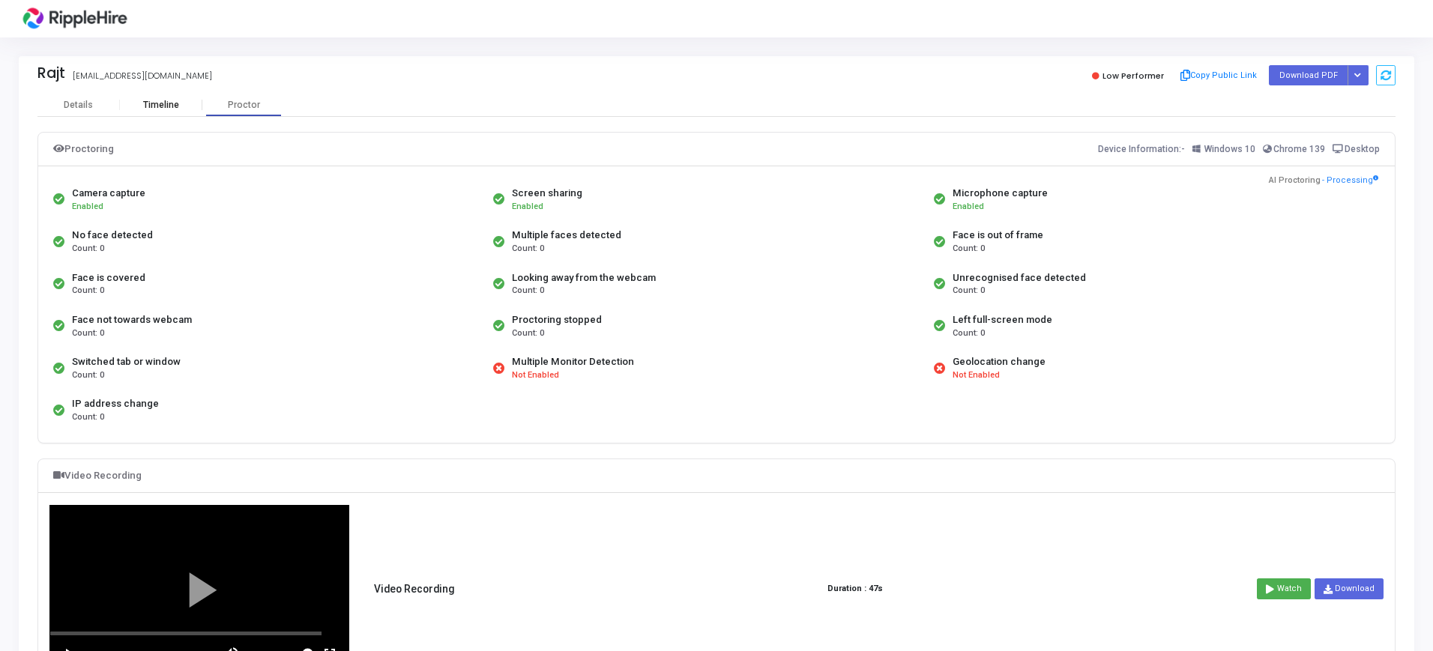
click at [163, 103] on div "Timeline" at bounding box center [161, 105] width 36 height 11
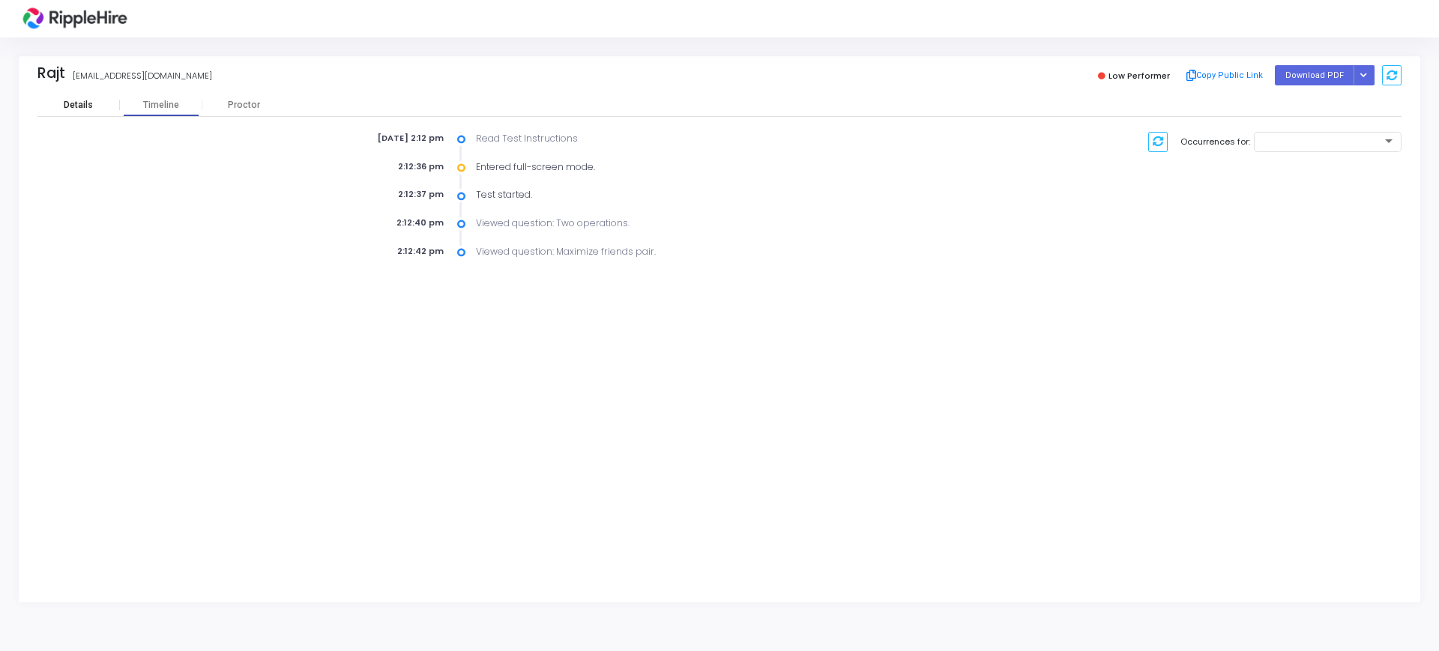
click at [69, 109] on div "Details" at bounding box center [78, 105] width 29 height 11
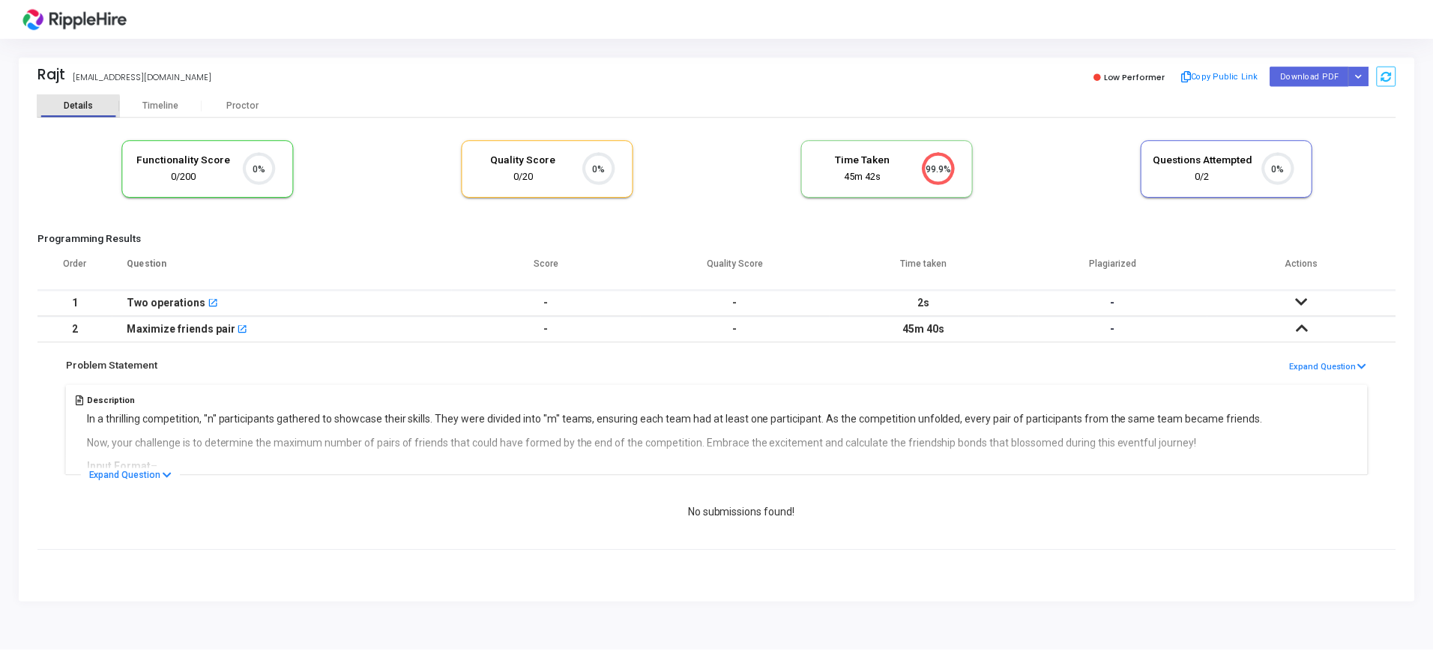
scroll to position [7, 7]
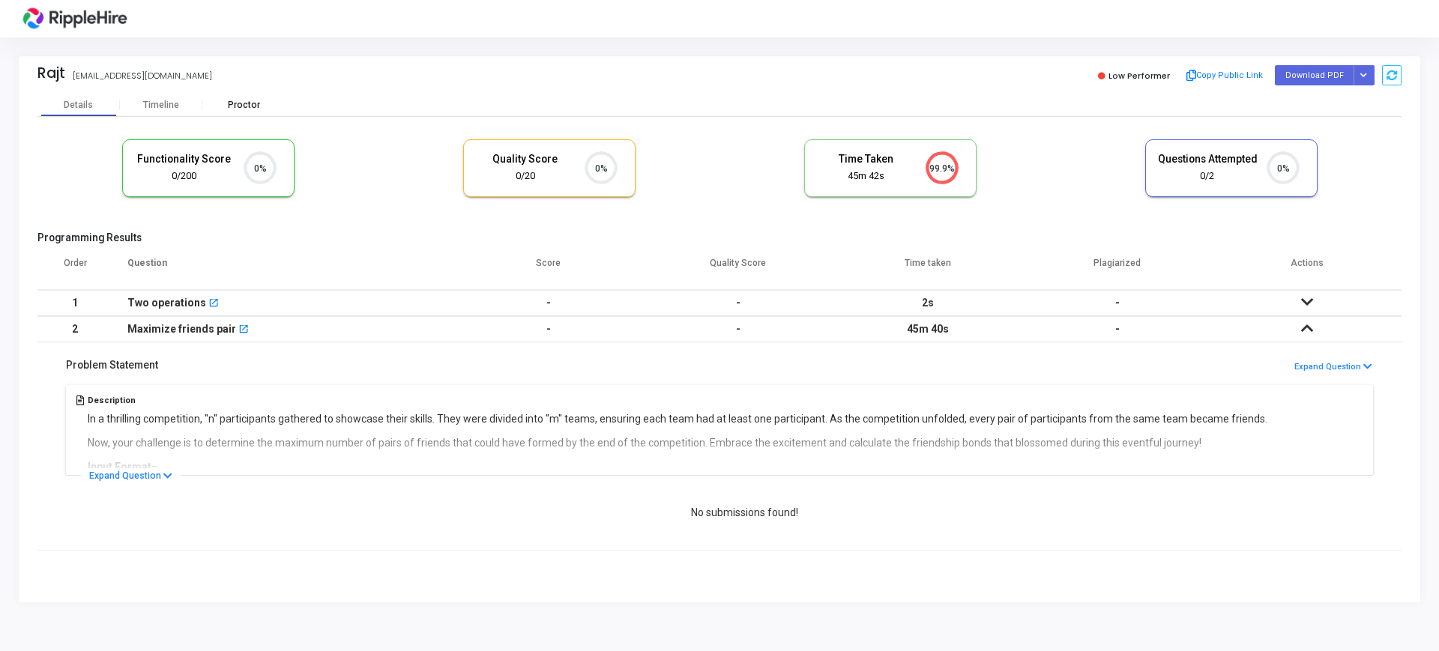
click at [232, 110] on div "Proctor" at bounding box center [243, 105] width 82 height 22
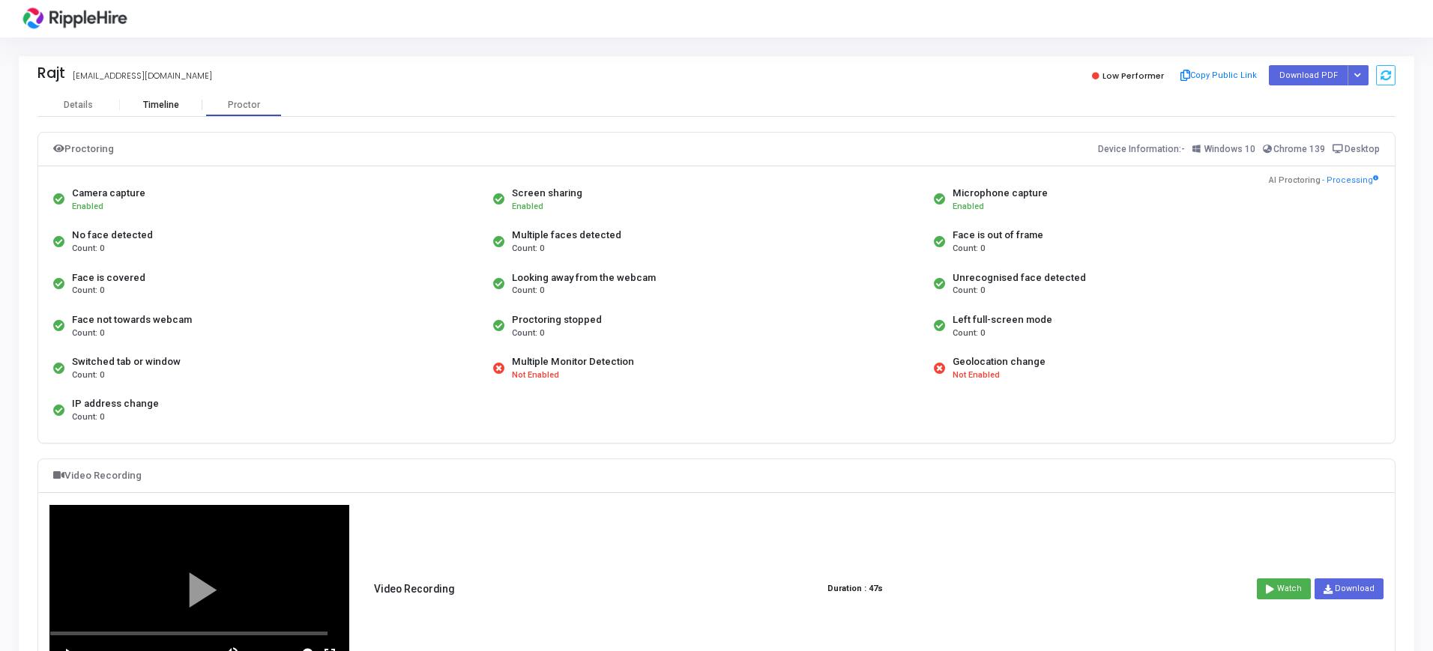
click at [148, 94] on div "Timeline" at bounding box center [161, 105] width 82 height 22
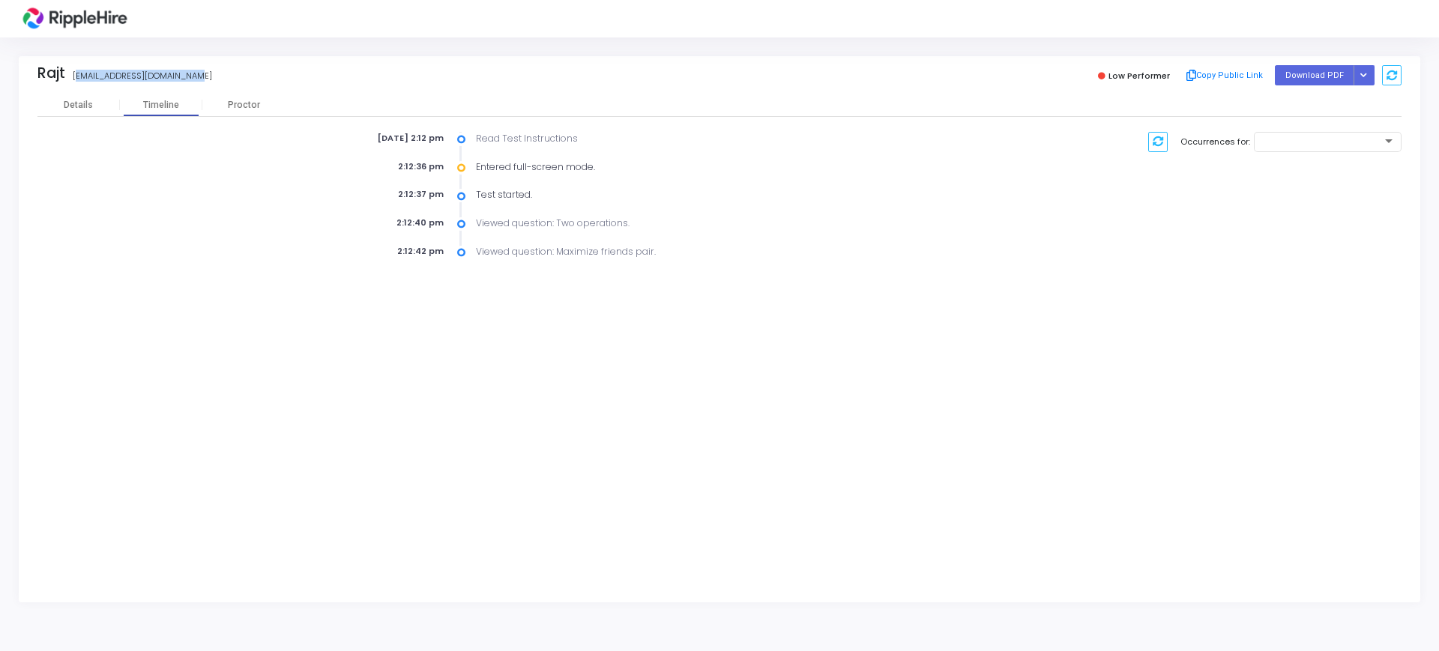
drag, startPoint x: 72, startPoint y: 72, endPoint x: 206, endPoint y: 82, distance: 134.6
click at [206, 82] on div "Rajt rajtkkapoor57@yopmail.com" at bounding box center [374, 75] width 674 height 22
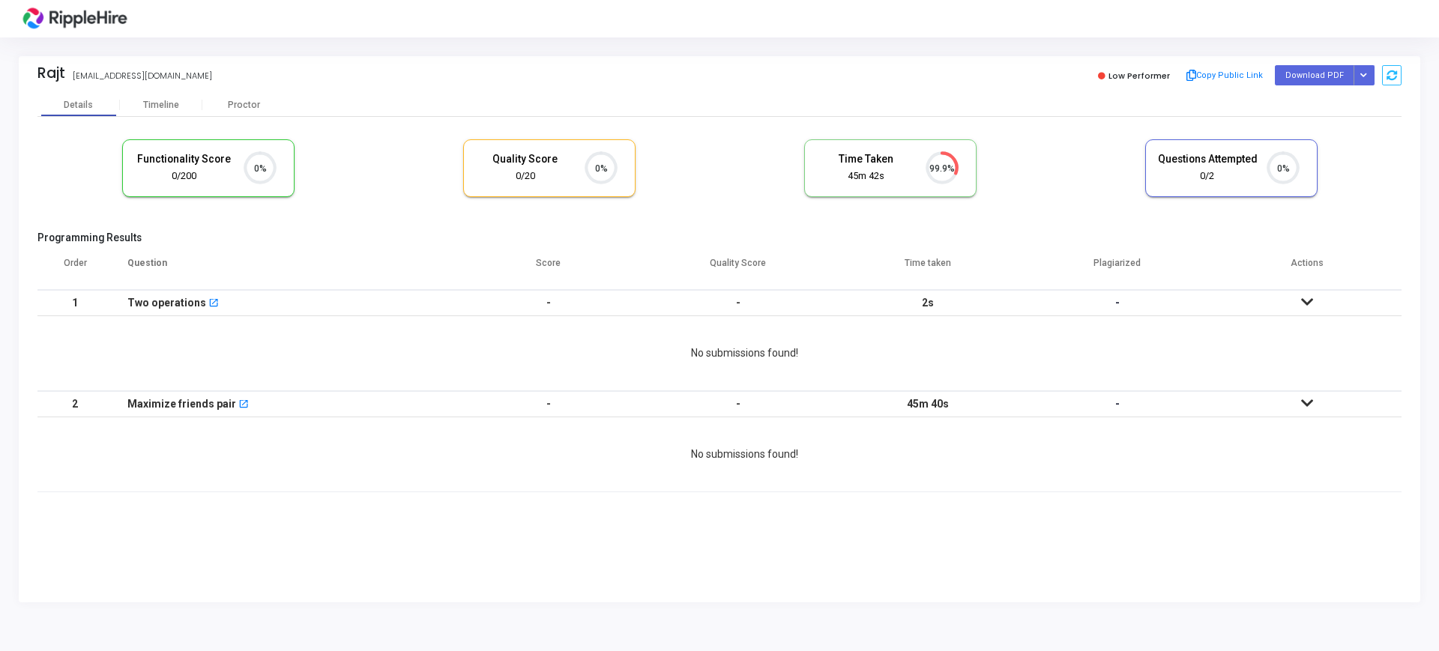
scroll to position [31, 38]
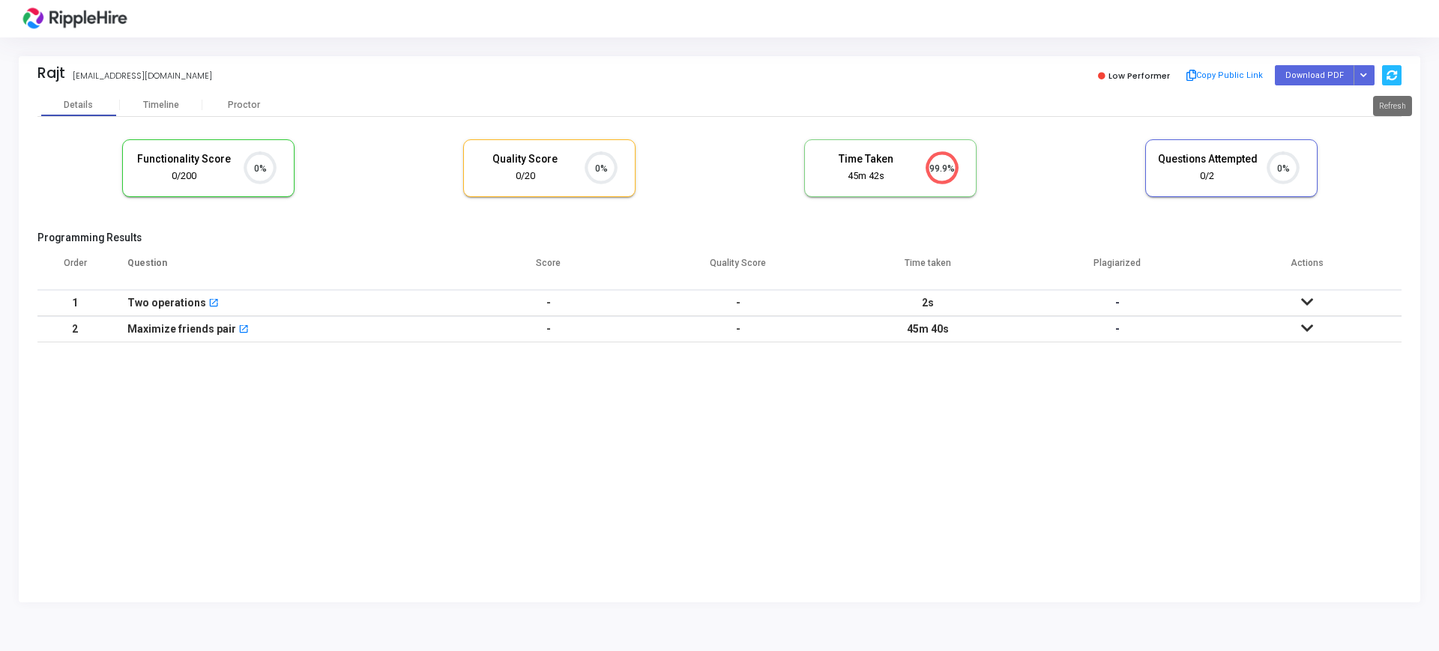
click at [1386, 79] on icon at bounding box center [1391, 75] width 10 height 10
click at [1367, 76] on icon "Button group with nested dropdown" at bounding box center [1363, 75] width 7 height 7
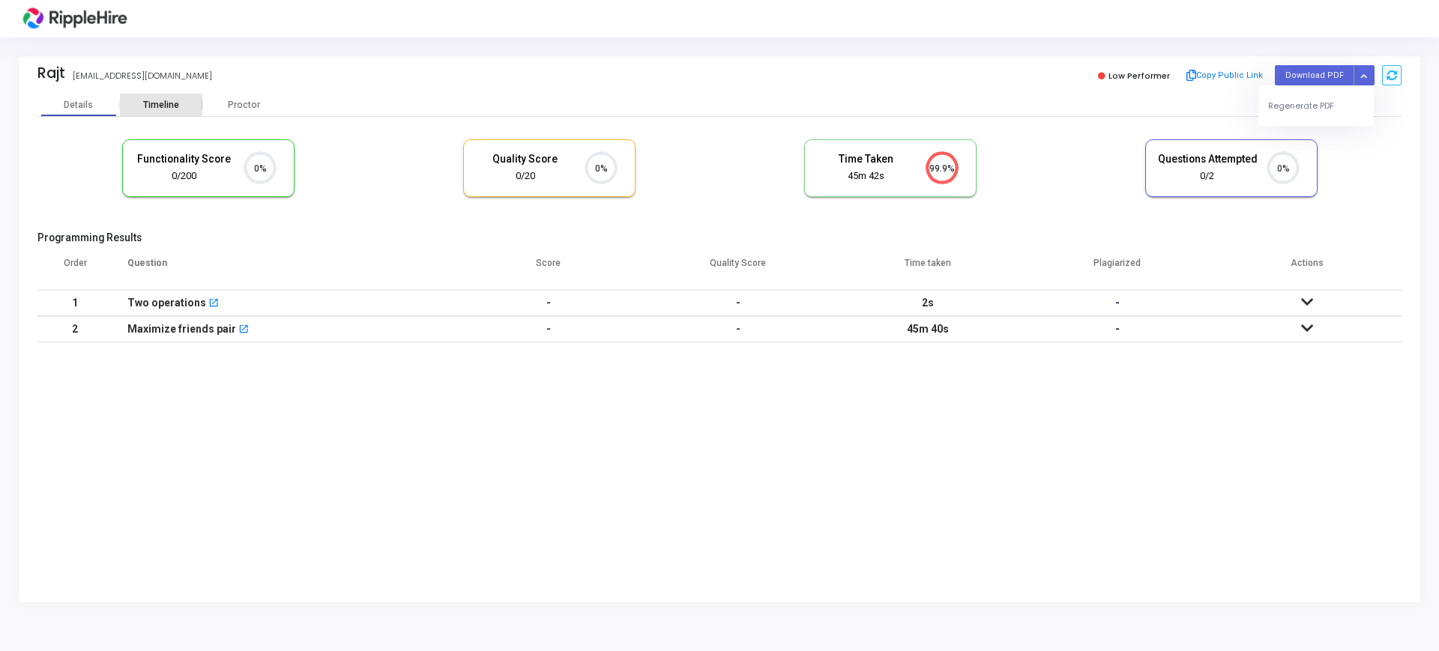
click at [166, 97] on div "Timeline" at bounding box center [161, 105] width 82 height 22
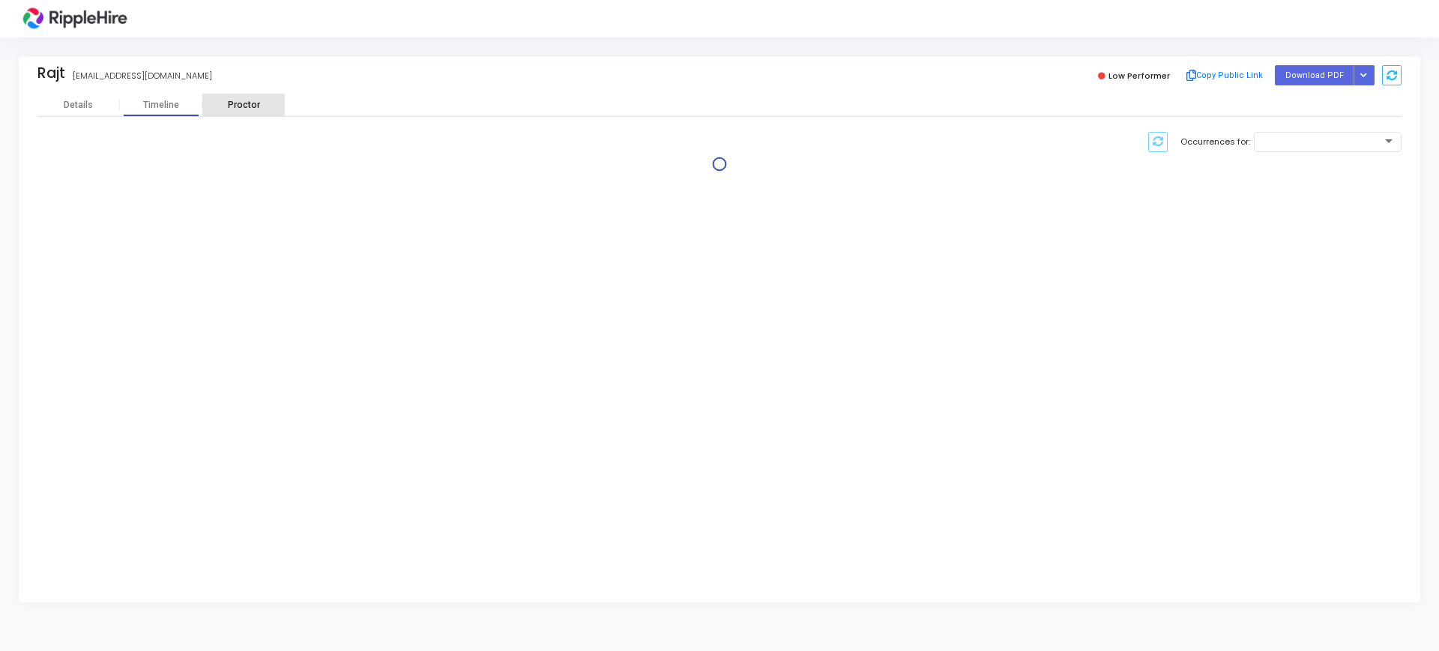
click at [238, 107] on div "Proctor" at bounding box center [243, 105] width 82 height 11
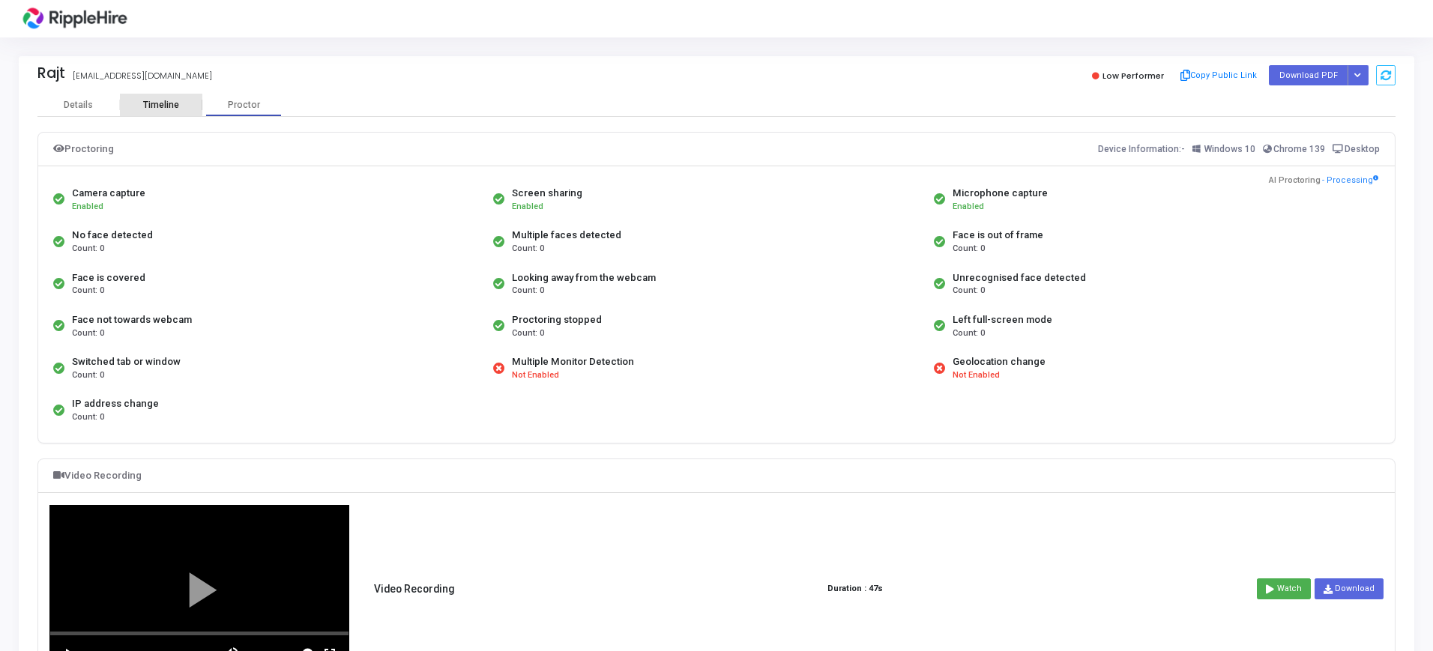
click at [156, 100] on div "Timeline" at bounding box center [161, 105] width 36 height 11
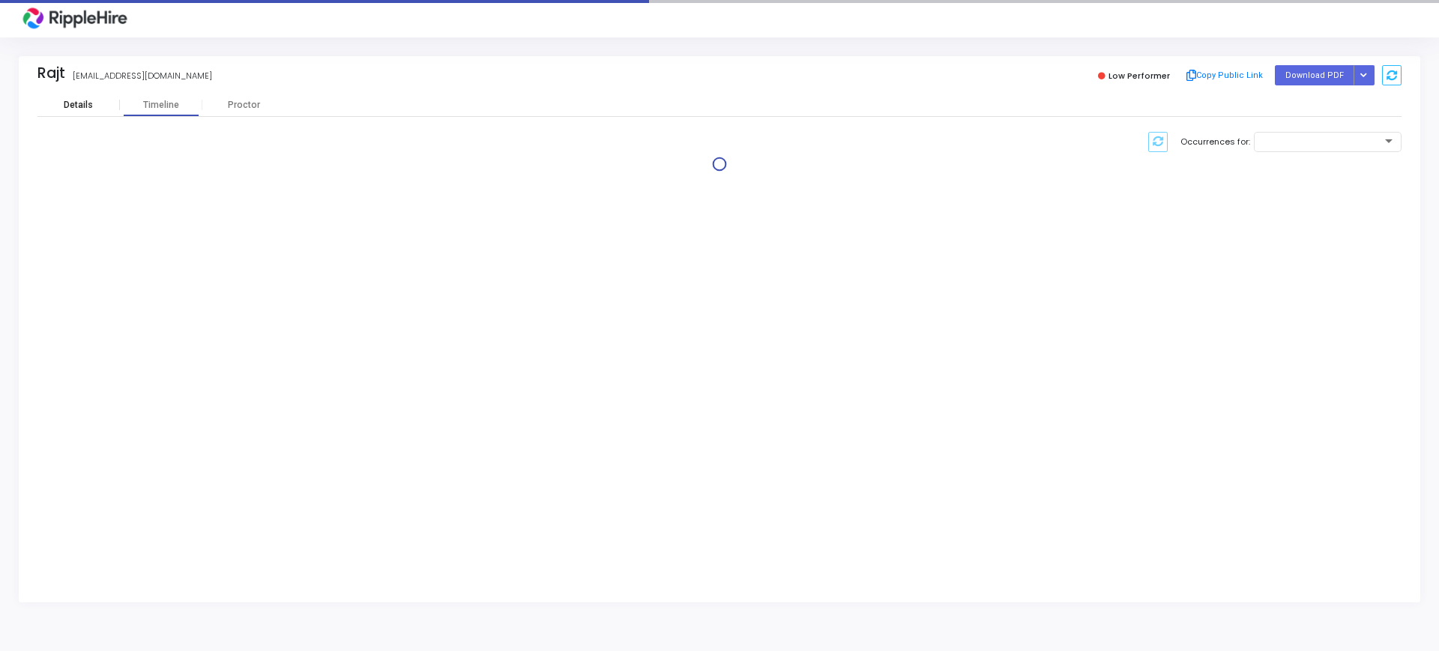
click at [67, 100] on div "Details" at bounding box center [78, 105] width 29 height 11
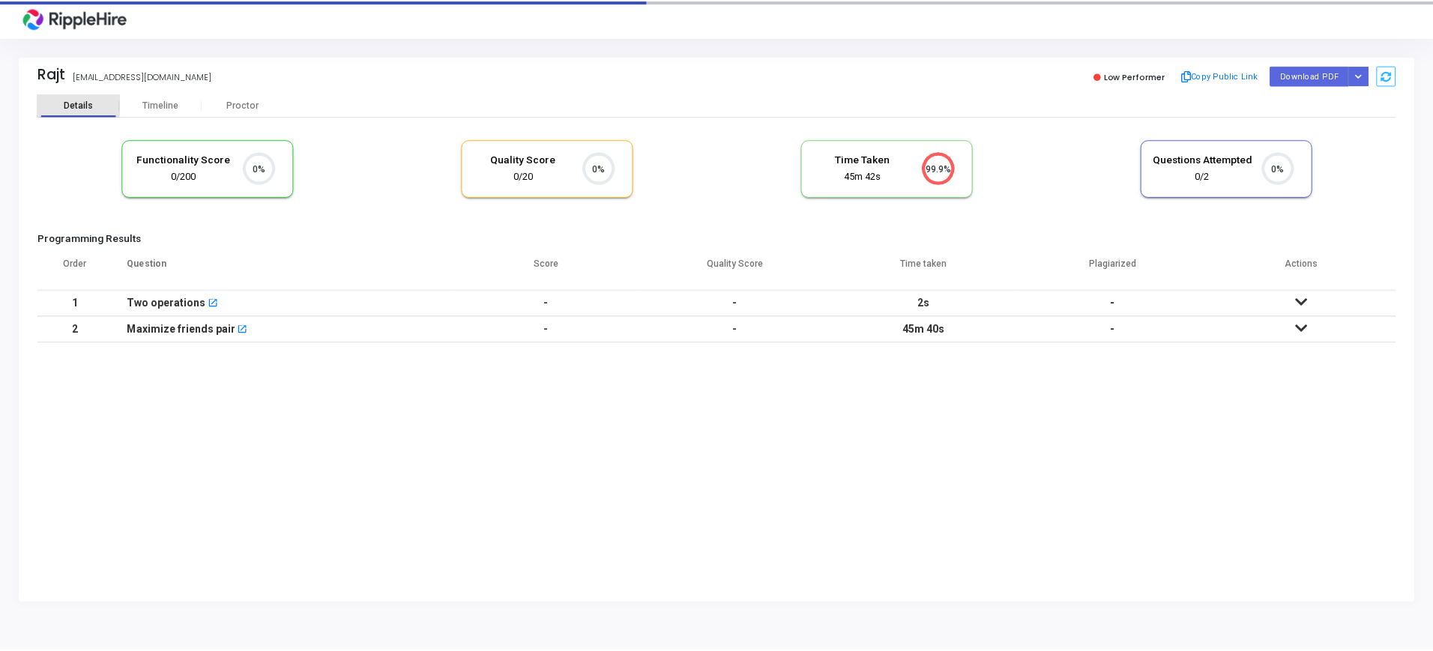
scroll to position [31, 38]
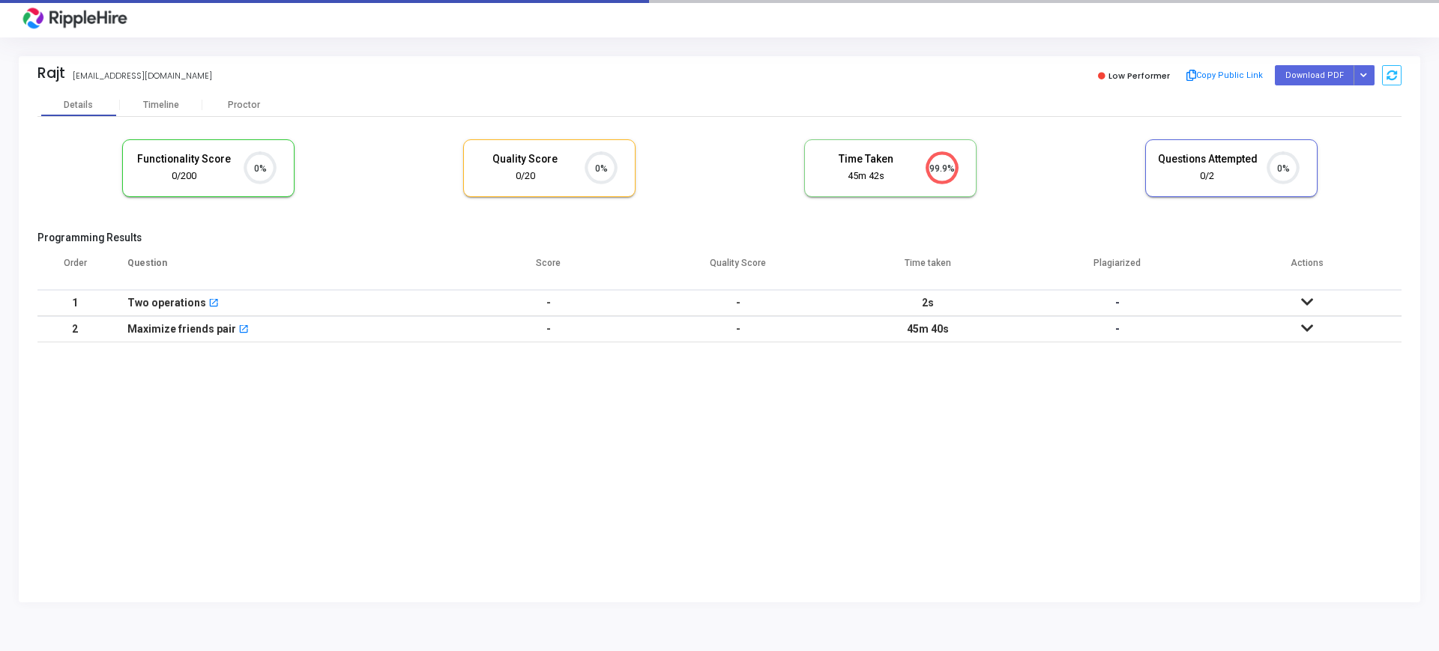
click at [256, 167] on circle at bounding box center [259, 168] width 19 height 19
click at [596, 171] on circle at bounding box center [600, 168] width 19 height 19
click at [946, 172] on circle at bounding box center [941, 168] width 19 height 19
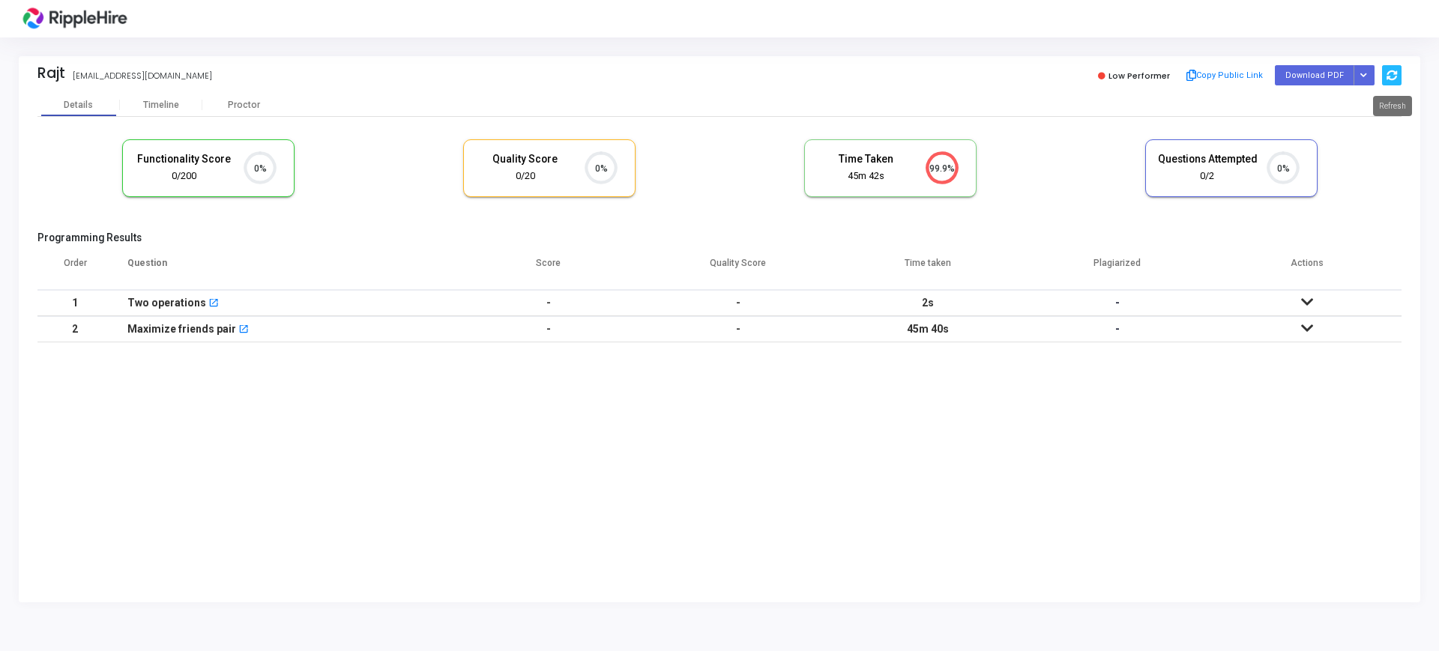
click at [1386, 77] on icon at bounding box center [1391, 75] width 10 height 10
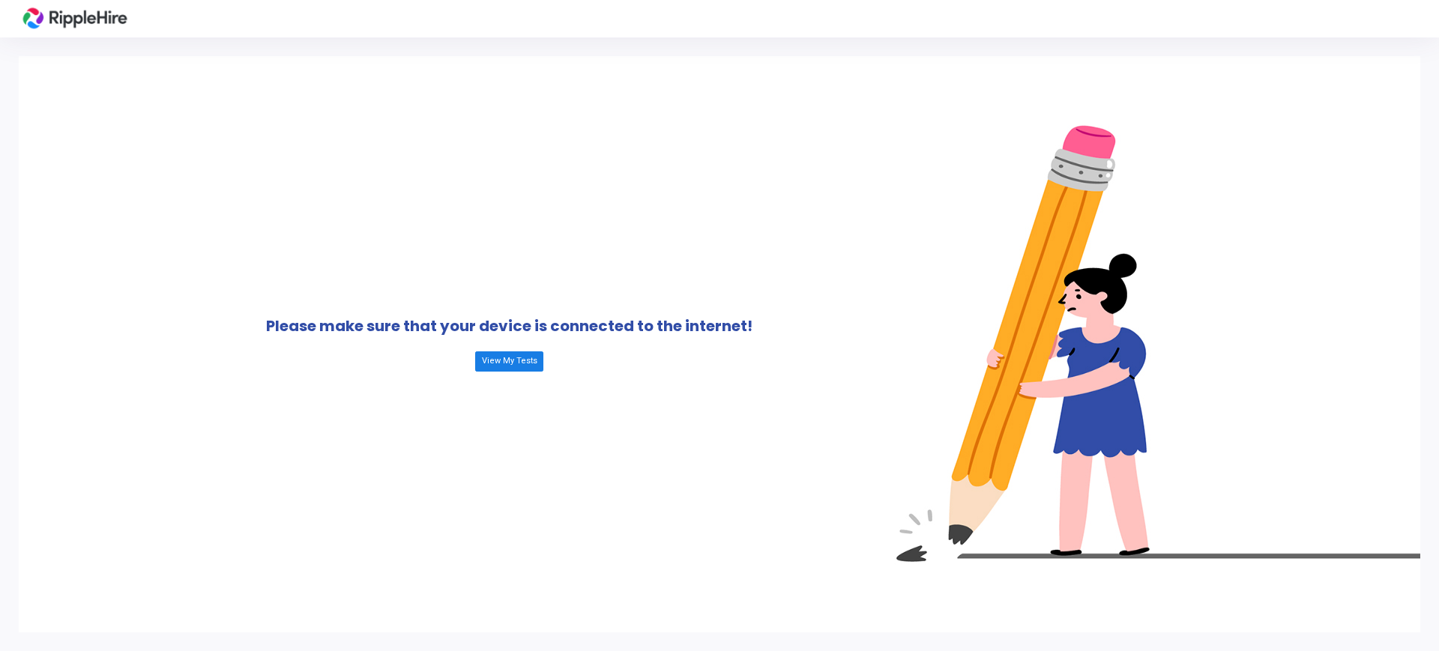
click at [510, 366] on link "View My Tests" at bounding box center [508, 360] width 67 height 19
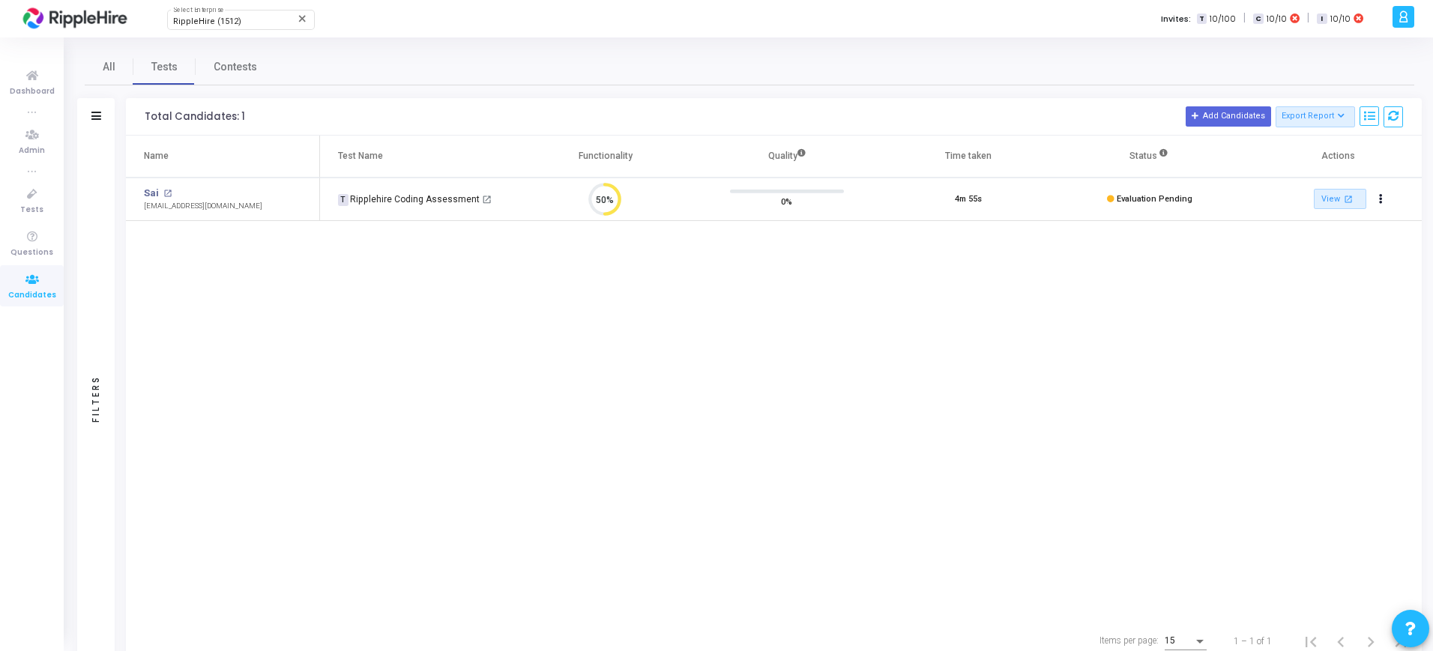
scroll to position [31, 38]
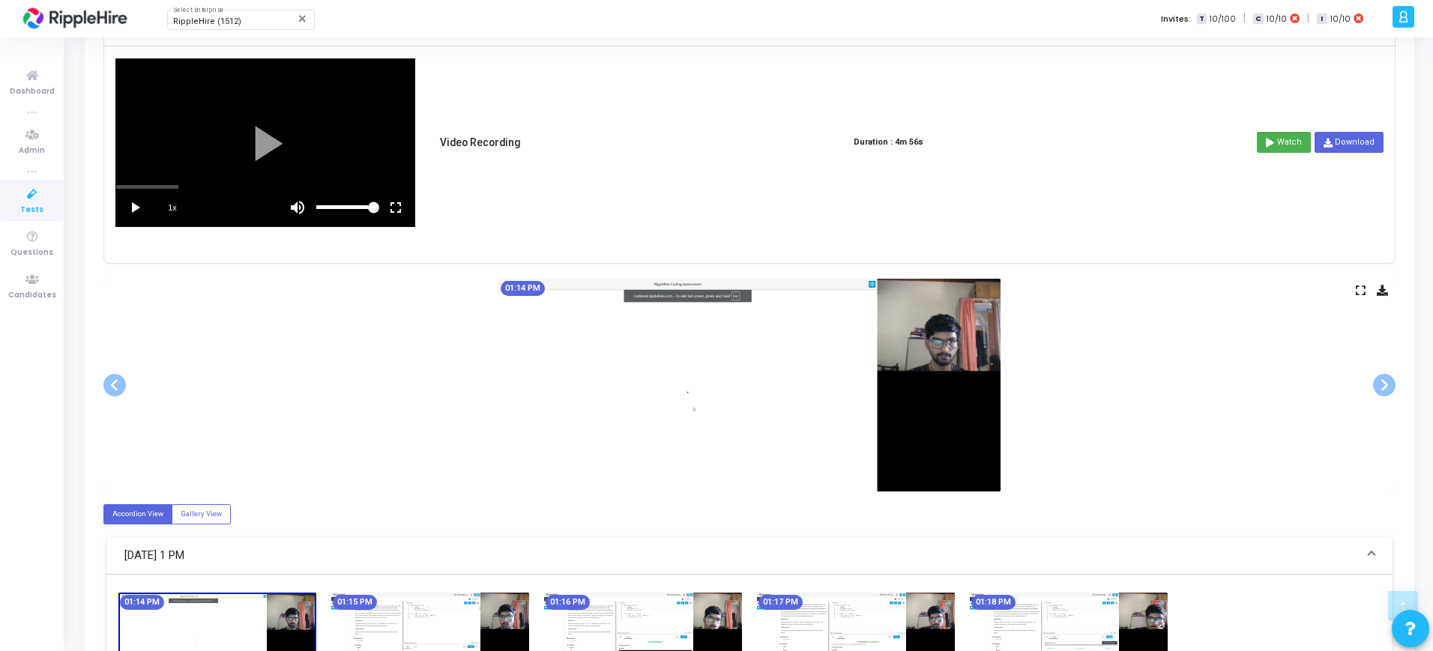
scroll to position [561, 0]
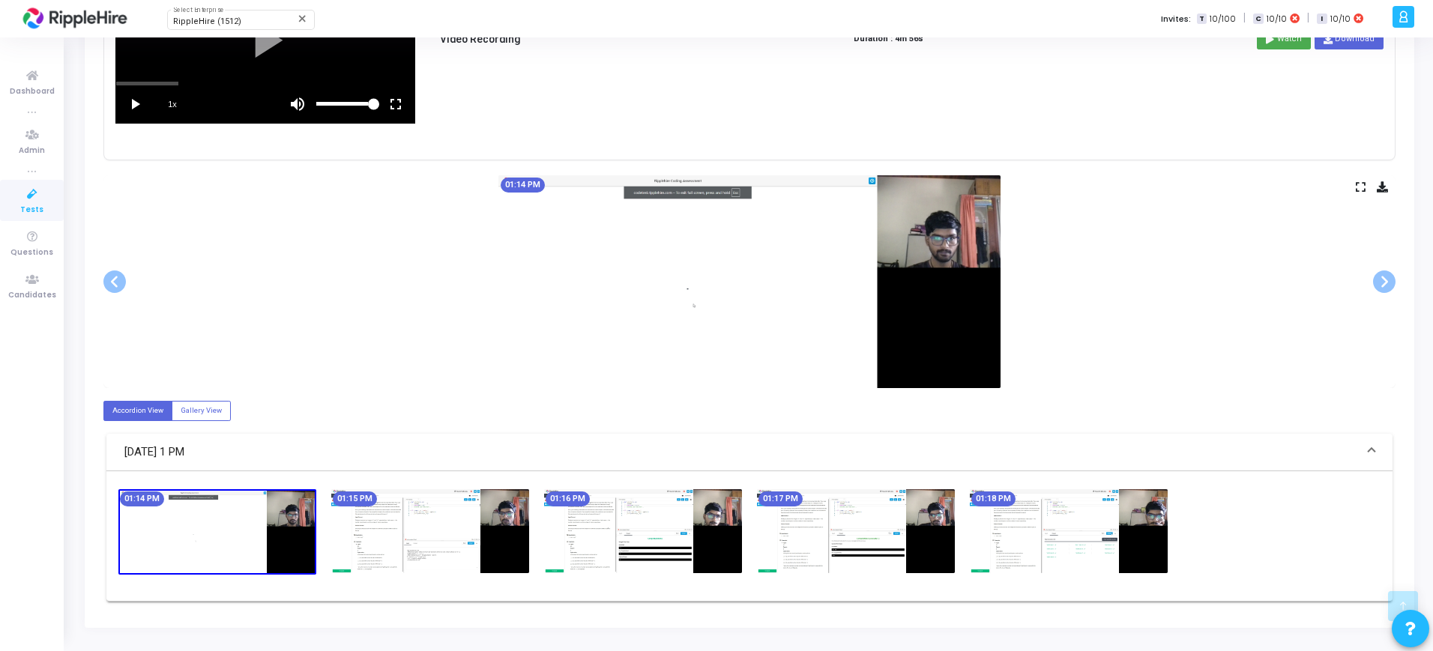
click at [410, 535] on img at bounding box center [430, 531] width 198 height 84
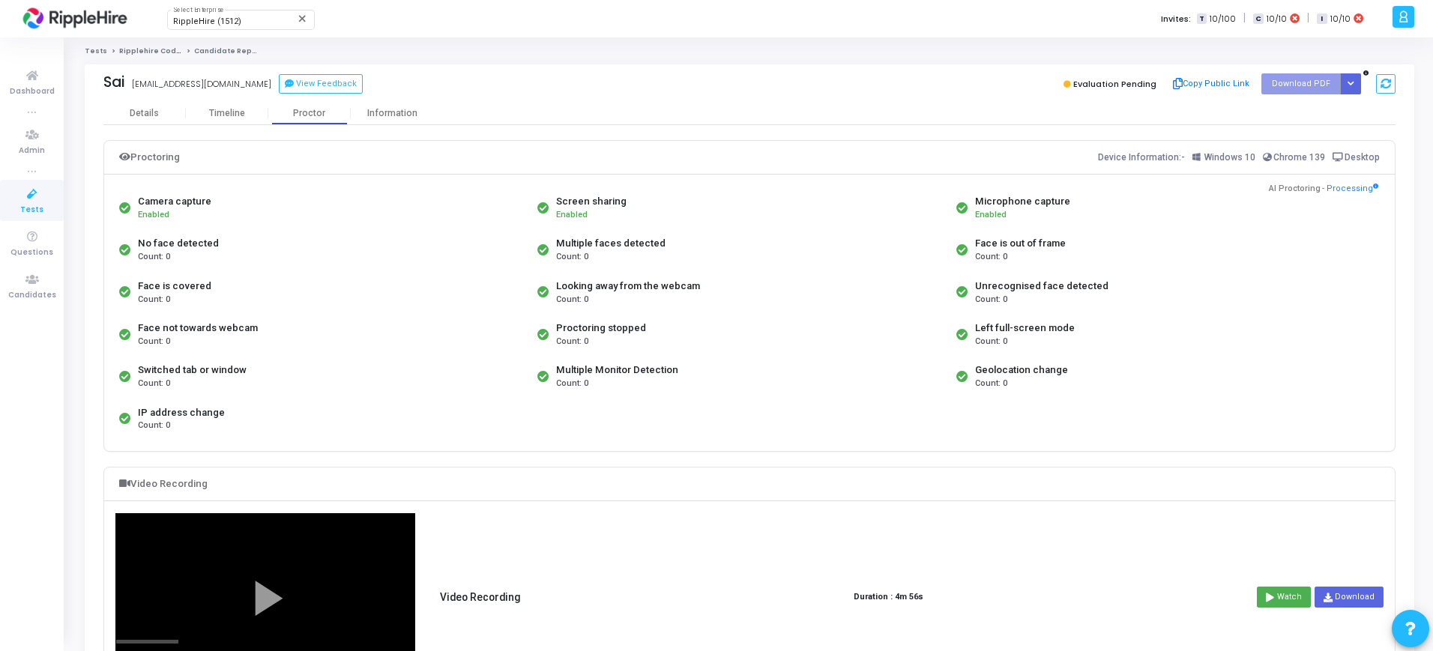
scroll to position [0, 0]
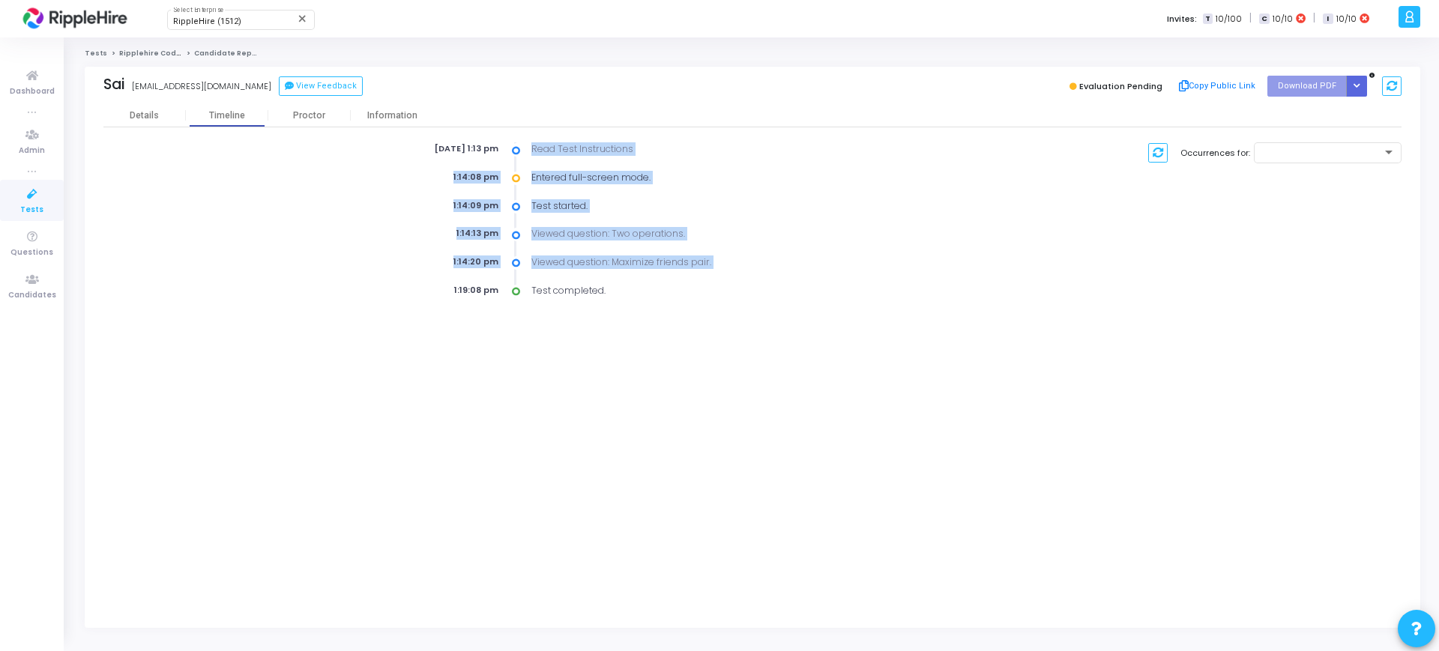
drag, startPoint x: 513, startPoint y: 147, endPoint x: 329, endPoint y: 285, distance: 229.6
click at [329, 285] on div "[DATE] 1:13 pm Read Test Instructions 1:14:08 pm Entered full-screen mode. 1:14…" at bounding box center [641, 219] width 645 height 155
click at [391, 277] on div "[DATE] 1:13 pm Read Test Instructions 1:14:08 pm Entered full-screen mode. 1:14…" at bounding box center [641, 219] width 645 height 155
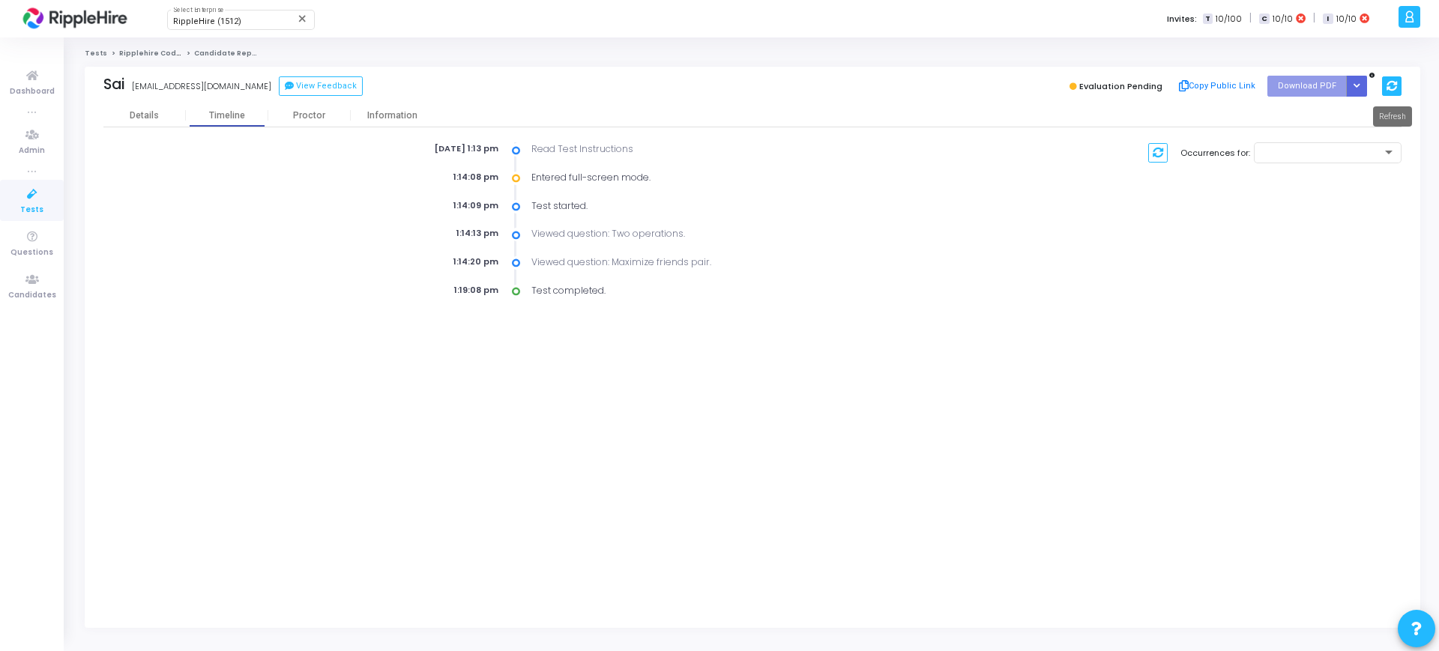
click at [1400, 81] on button at bounding box center [1391, 86] width 19 height 20
click at [1383, 78] on button at bounding box center [1391, 86] width 19 height 20
click at [1358, 82] on icon "Button group with nested dropdown" at bounding box center [1356, 85] width 7 height 7
click at [1174, 119] on div "Details Timeline Proctor Information" at bounding box center [752, 115] width 1298 height 22
click at [1168, 154] on button at bounding box center [1157, 153] width 19 height 20
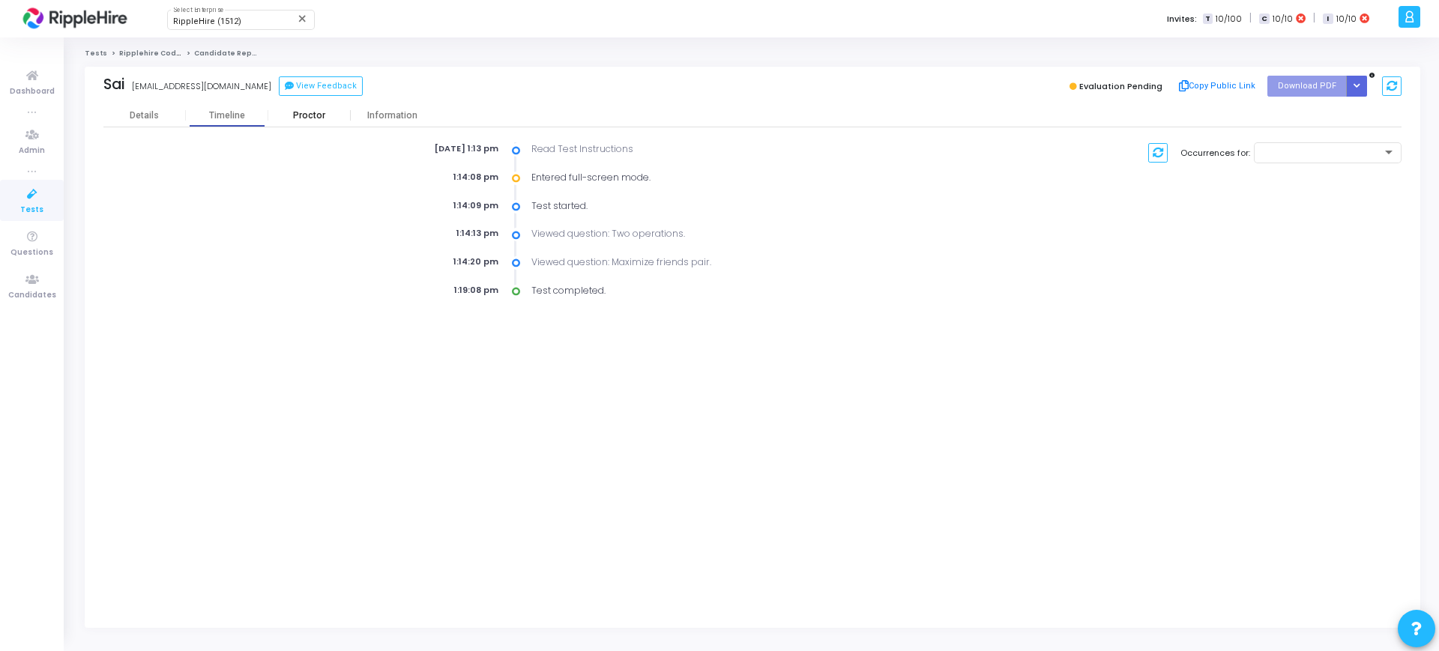
click at [299, 119] on div "Proctor" at bounding box center [309, 115] width 82 height 11
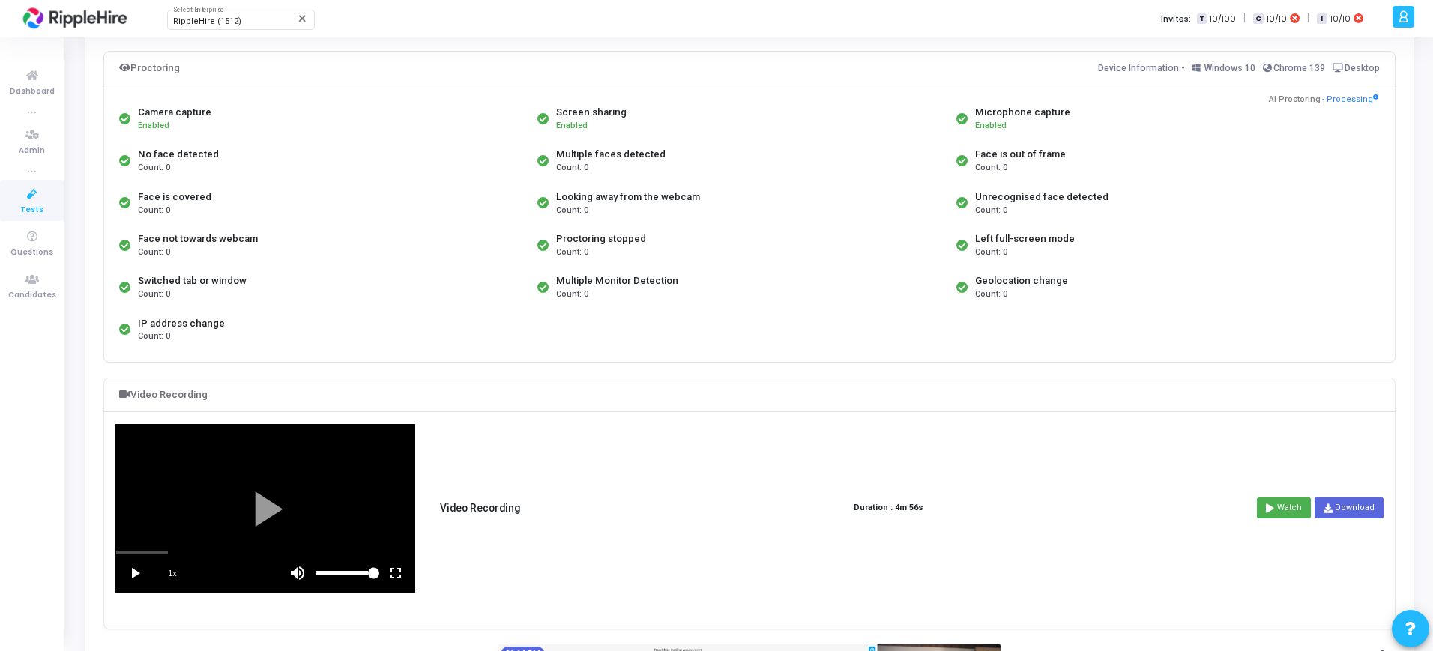
scroll to position [94, 0]
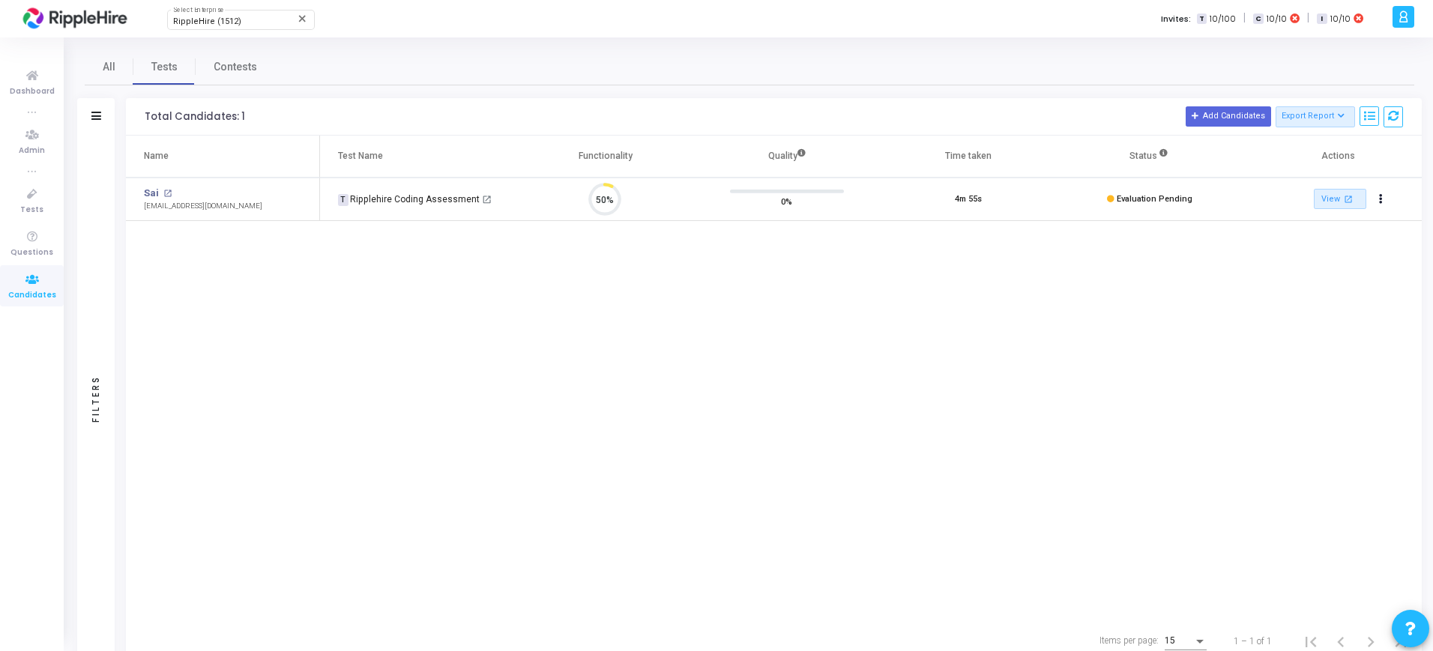
scroll to position [31, 38]
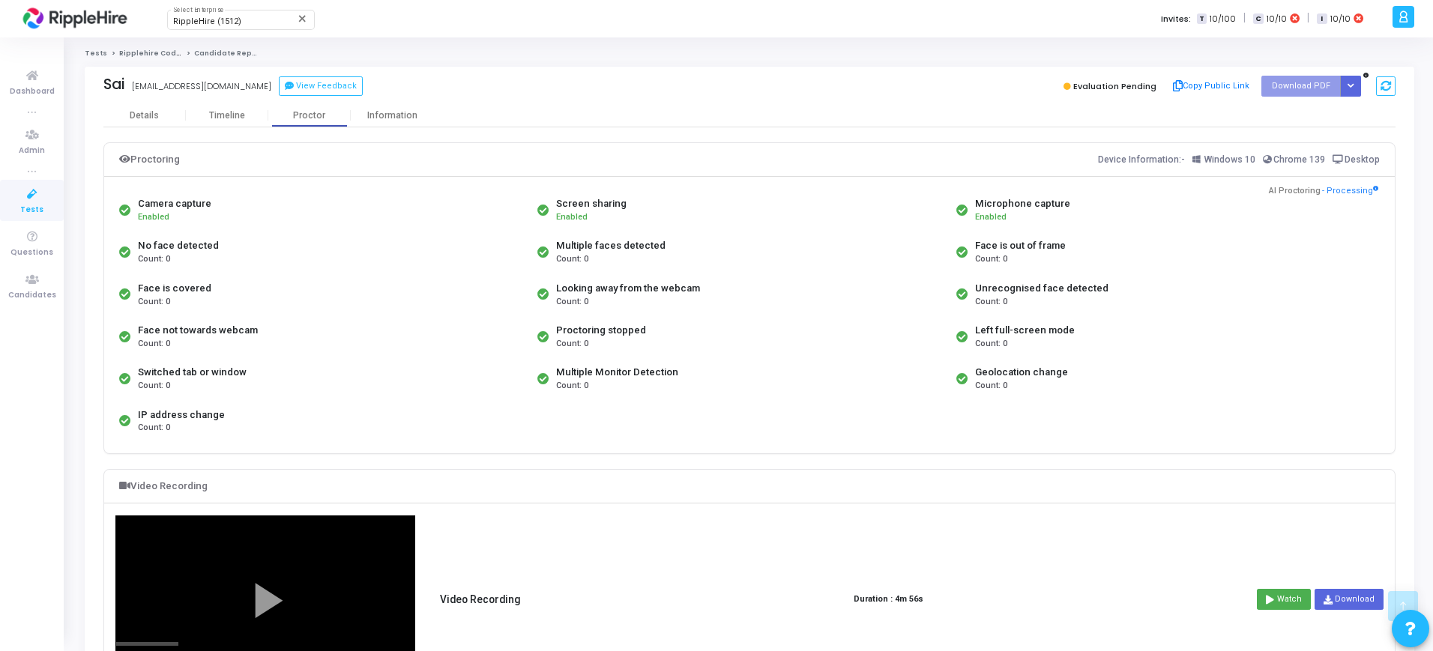
scroll to position [468, 0]
